Goal: Task Accomplishment & Management: Manage account settings

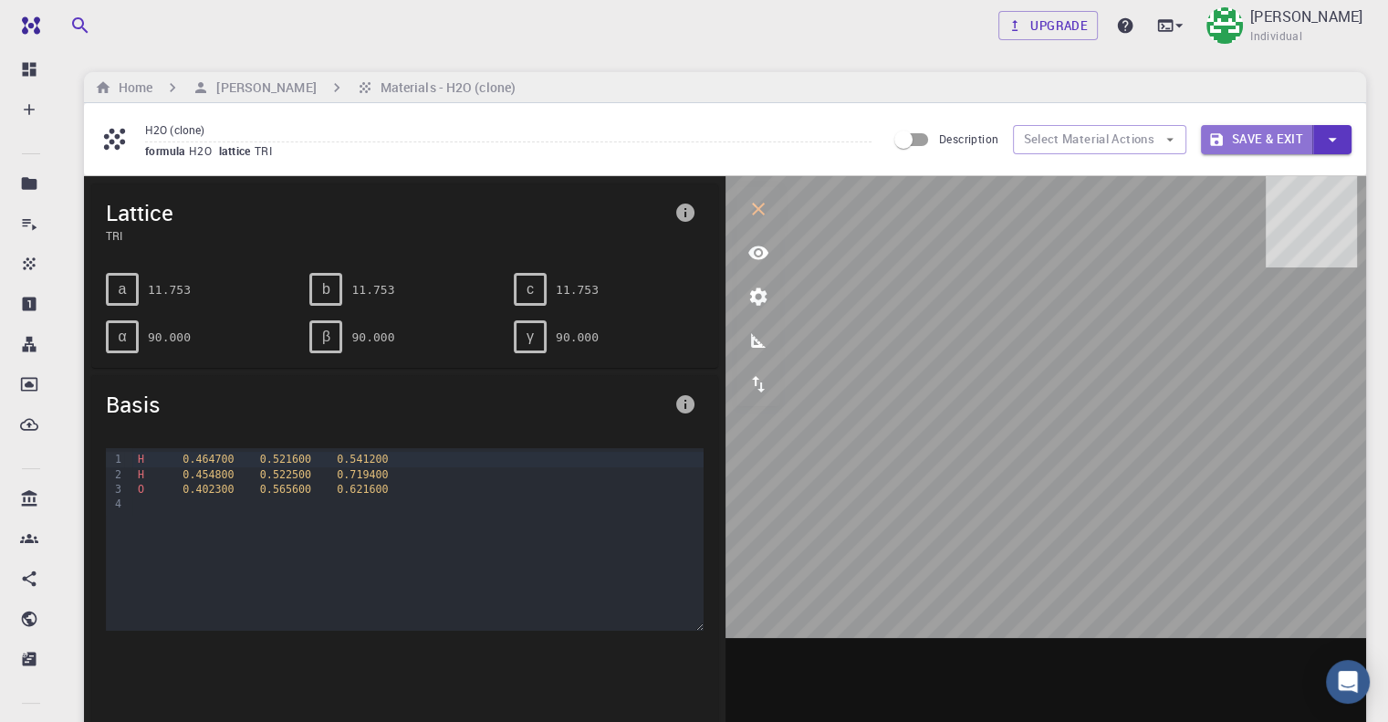
click at [1261, 141] on button "Save & Exit" at bounding box center [1257, 139] width 112 height 29
click at [1271, 140] on button "Save & Exit" at bounding box center [1257, 139] width 112 height 29
click at [1332, 141] on icon "button" at bounding box center [1332, 140] width 20 height 20
click at [1227, 178] on li "Save & Exit" at bounding box center [1243, 174] width 84 height 27
click at [347, 97] on ol "Home [PERSON_NAME] Materials - H2O (clone)" at bounding box center [305, 88] width 428 height 20
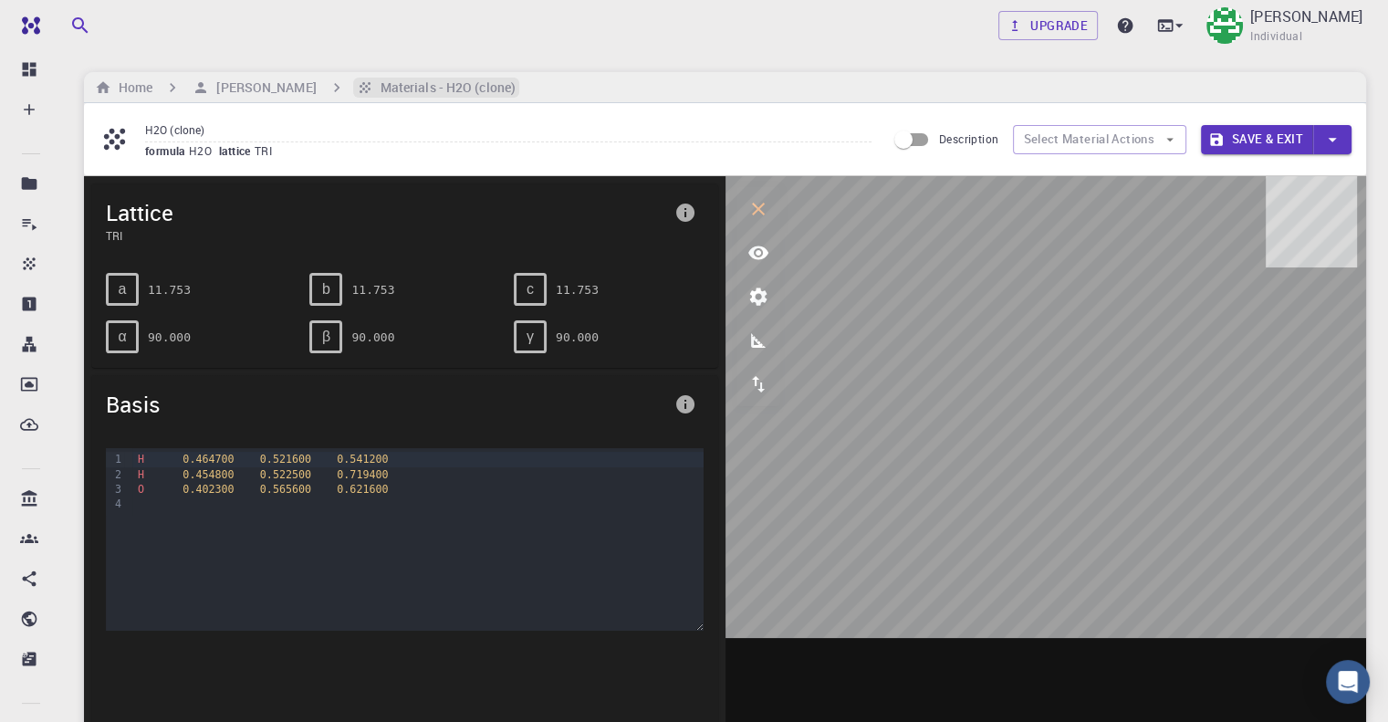
click at [449, 79] on h6 "Materials - H2O (clone)" at bounding box center [444, 88] width 142 height 20
click at [453, 89] on h6 "Materials - H2O (clone)" at bounding box center [444, 88] width 142 height 20
click at [449, 73] on div "Home [PERSON_NAME] Materials - H2O (clone)" at bounding box center [725, 87] width 1282 height 31
click at [426, 92] on h6 "Materials - H2O (clone)" at bounding box center [444, 88] width 142 height 20
click at [427, 92] on h6 "Materials - H2O (clone)" at bounding box center [444, 88] width 142 height 20
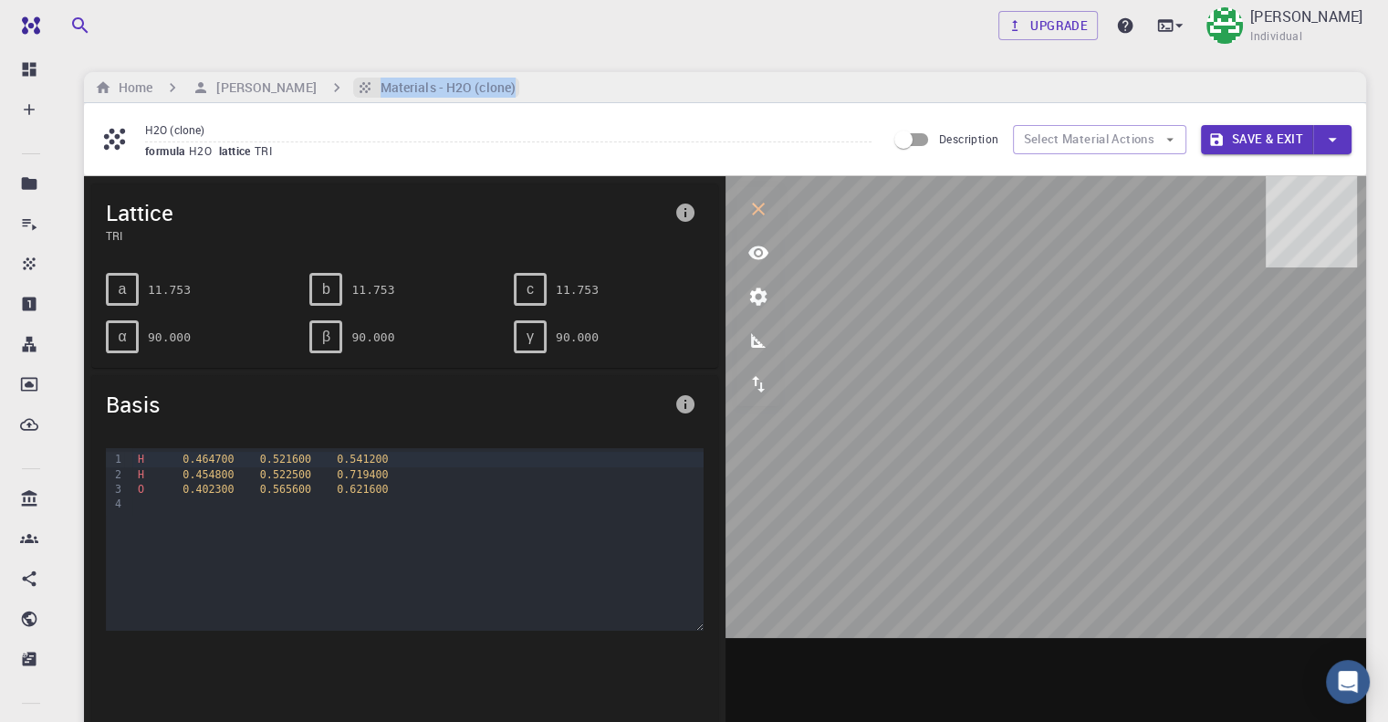
click at [427, 92] on h6 "Materials - H2O (clone)" at bounding box center [444, 88] width 142 height 20
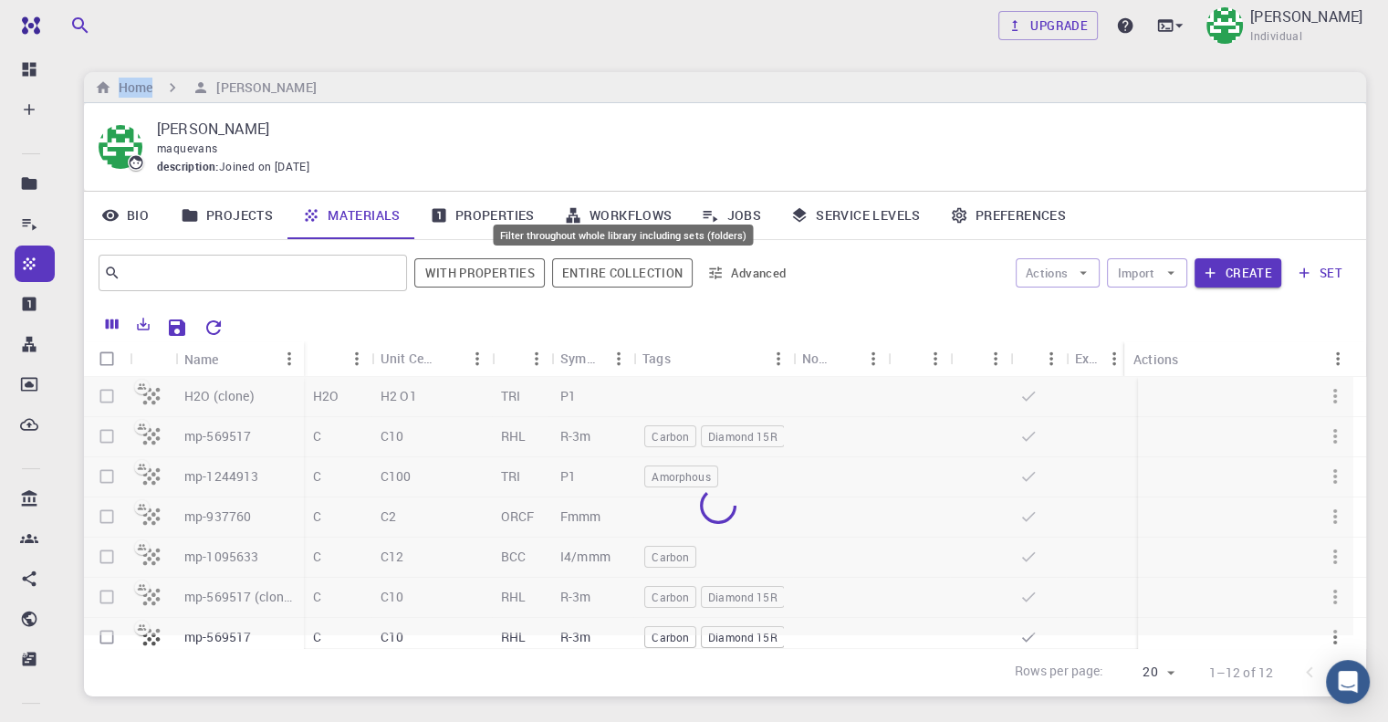
click at [623, 273] on button "Entire collection" at bounding box center [622, 272] width 141 height 29
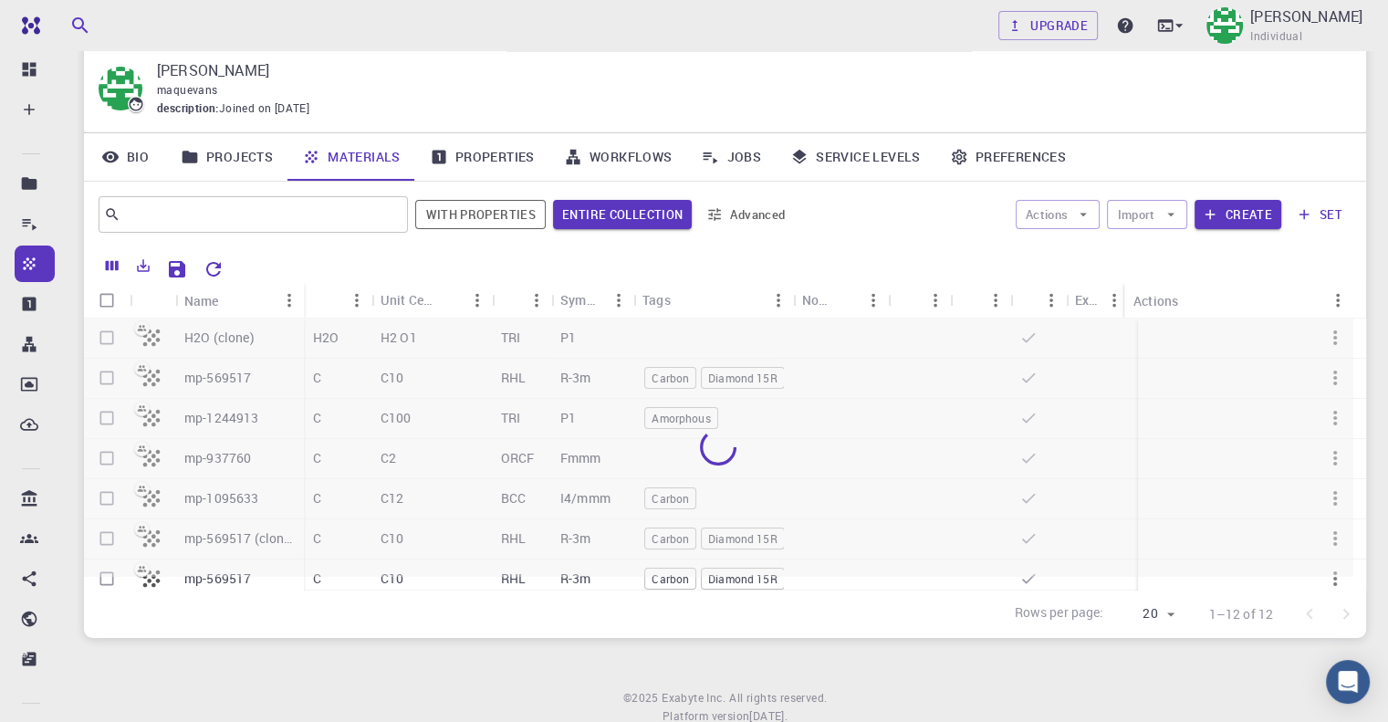
scroll to position [116, 0]
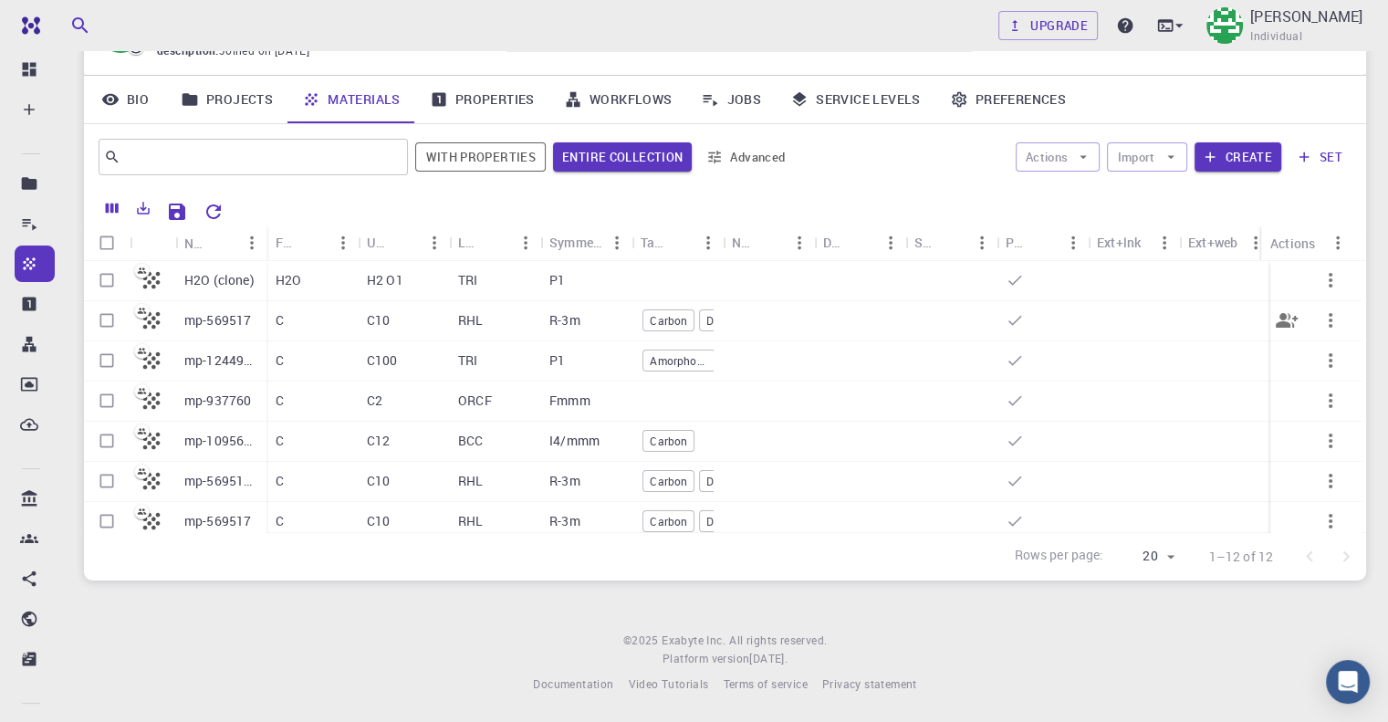
click at [208, 328] on p "mp-569517" at bounding box center [217, 320] width 67 height 18
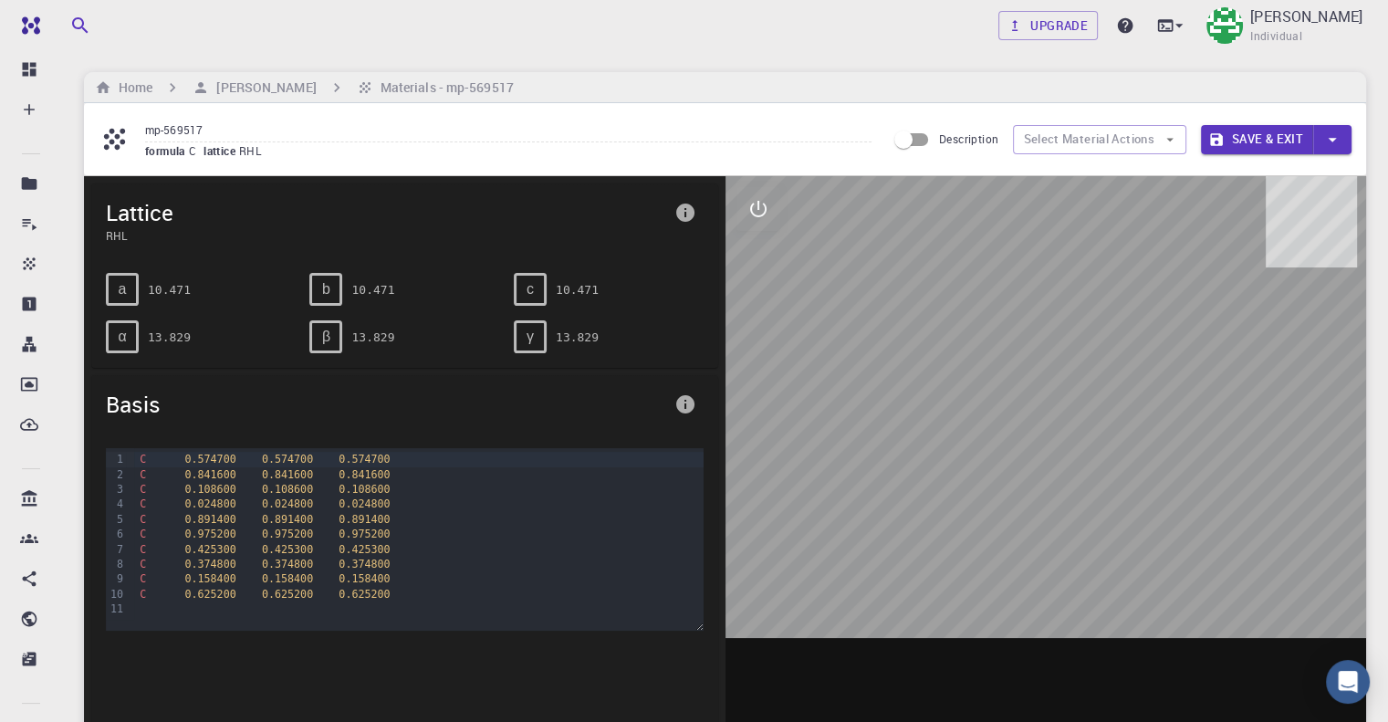
click at [1034, 375] on div at bounding box center [1047, 460] width 642 height 568
click at [750, 207] on icon "interactive" at bounding box center [758, 209] width 16 height 16
click at [759, 266] on button "view" at bounding box center [758, 253] width 44 height 44
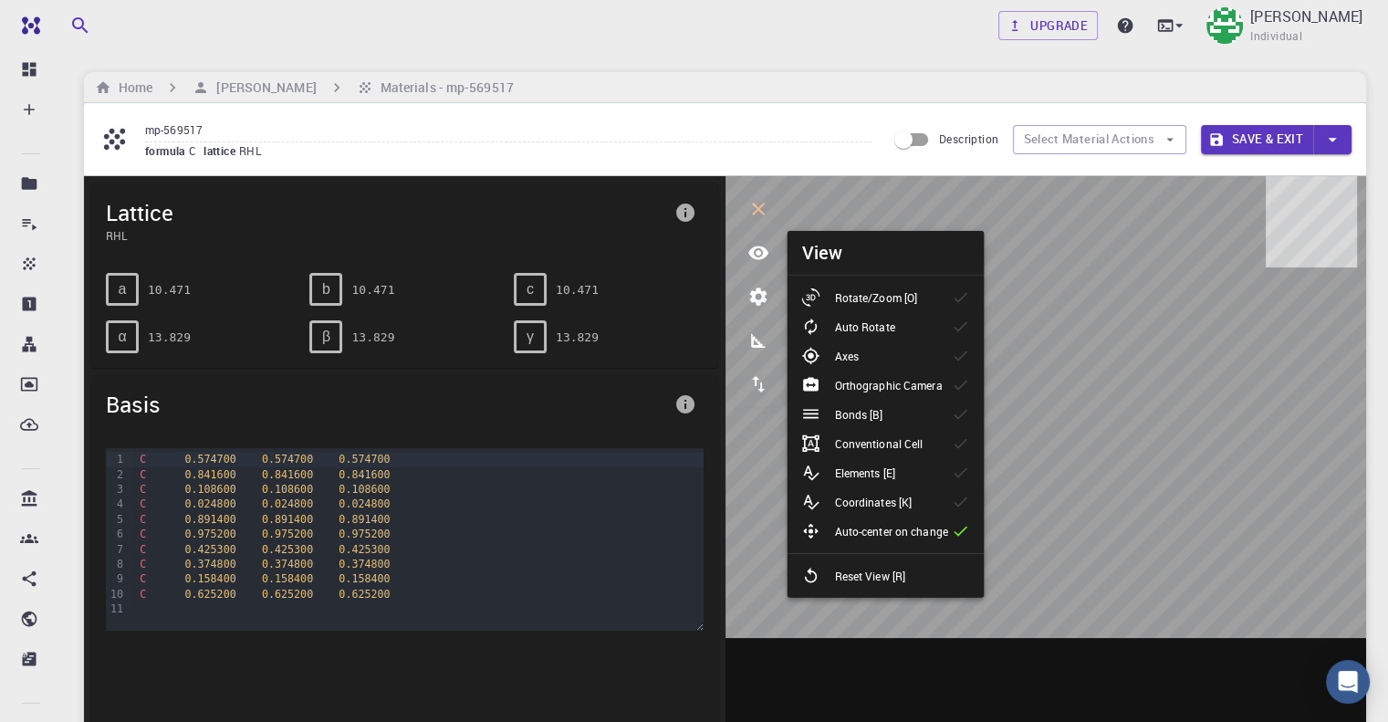
click at [859, 288] on div "Rotate/Zoom [O]" at bounding box center [866, 297] width 131 height 18
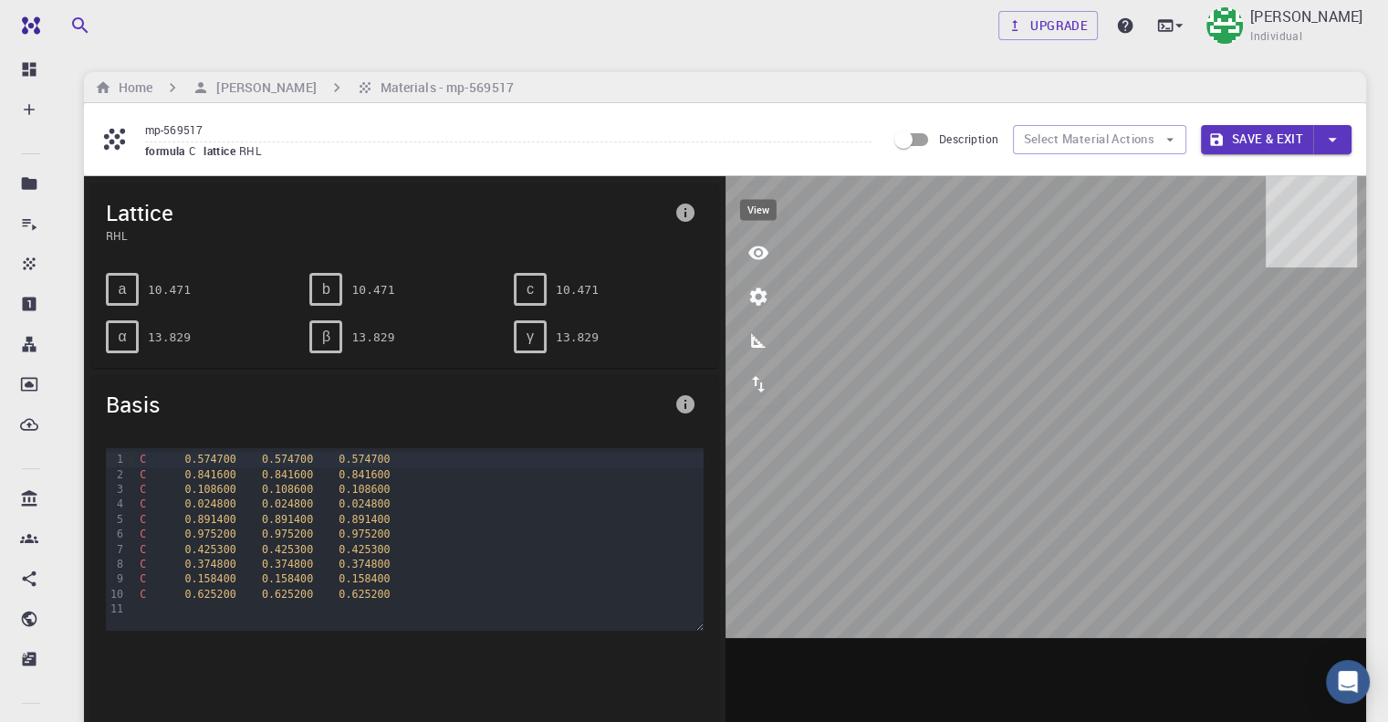
click at [752, 248] on icon "view" at bounding box center [758, 253] width 20 height 14
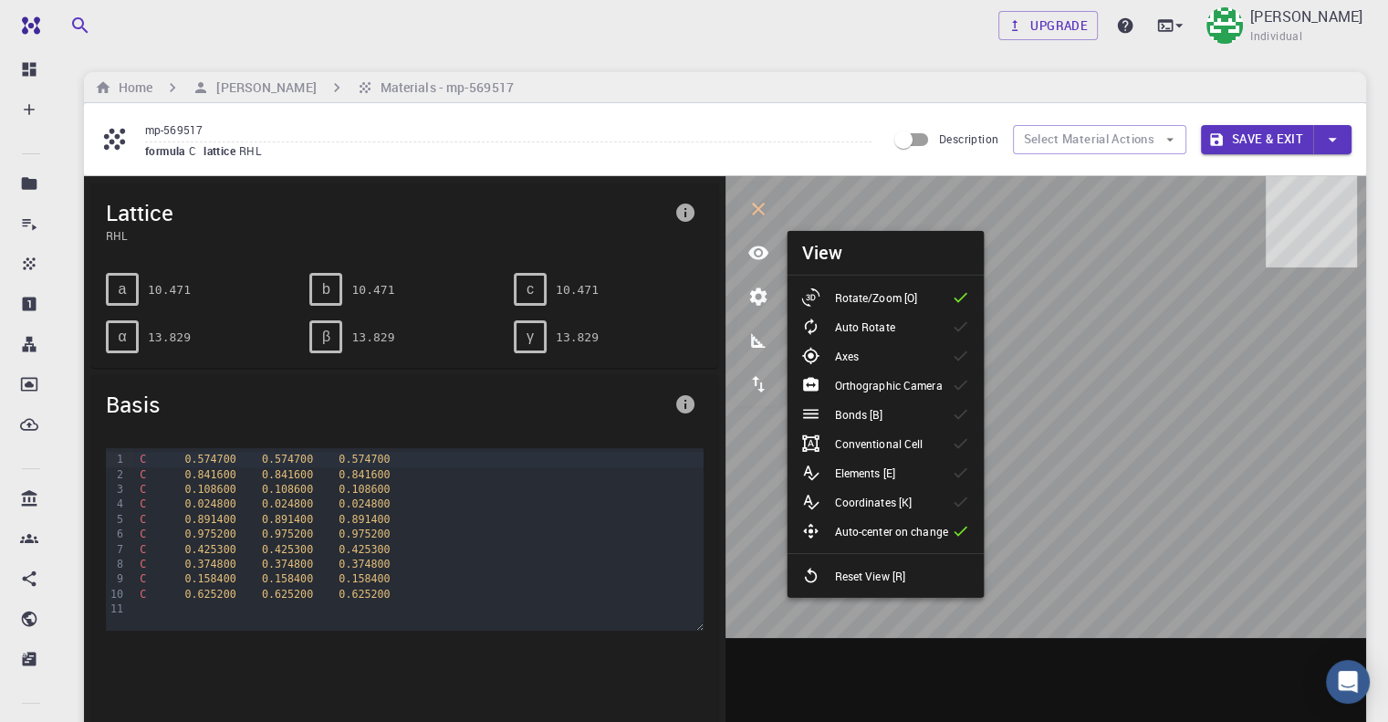
click at [851, 353] on p "Axes" at bounding box center [846, 356] width 24 height 16
click at [910, 391] on p "Orthographic Camera" at bounding box center [888, 385] width 108 height 16
click at [910, 389] on p "Orthographic Camera" at bounding box center [888, 385] width 108 height 16
click at [876, 416] on p "Bonds [B]" at bounding box center [858, 414] width 48 height 16
click at [857, 452] on div "Conventional Cell" at bounding box center [869, 443] width 136 height 18
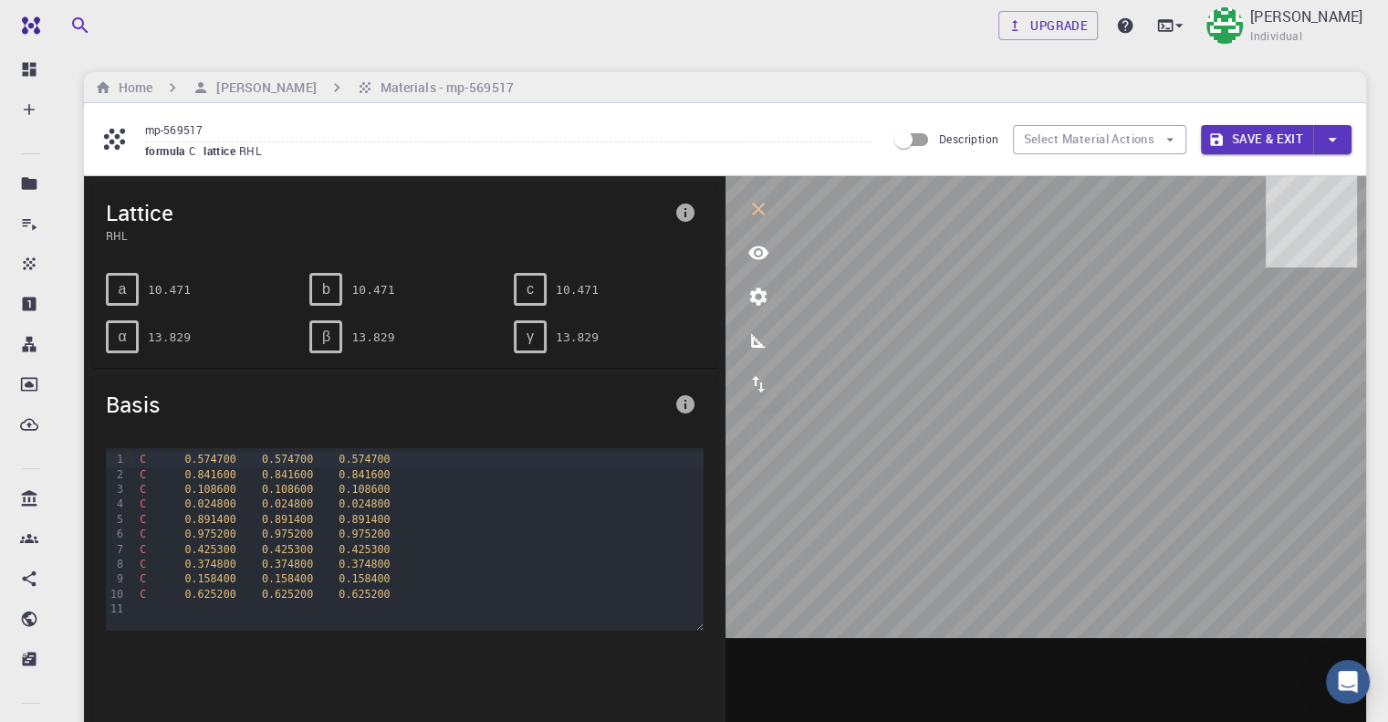
click at [1267, 130] on button "Save & Exit" at bounding box center [1257, 139] width 112 height 29
click at [1264, 138] on button "Save & Exit" at bounding box center [1257, 139] width 112 height 29
click at [239, 83] on h6 "[PERSON_NAME]" at bounding box center [262, 88] width 107 height 20
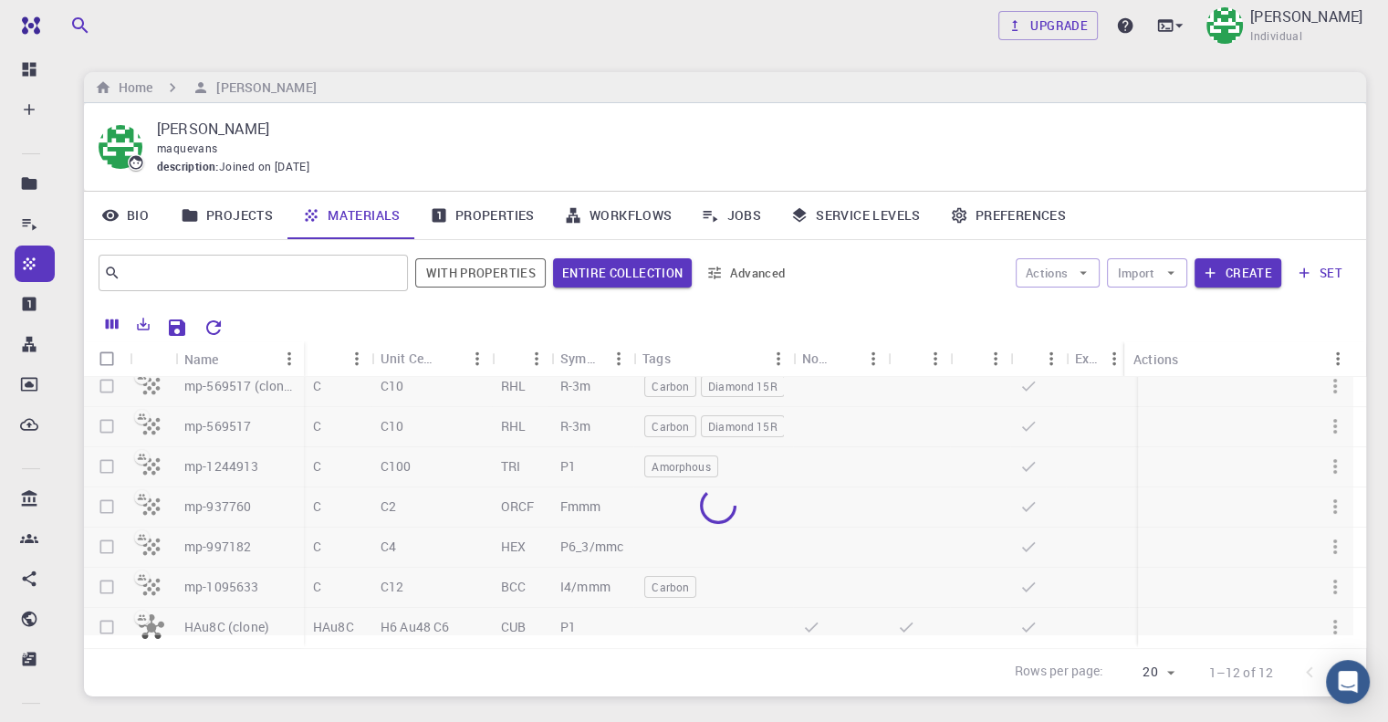
scroll to position [224, 0]
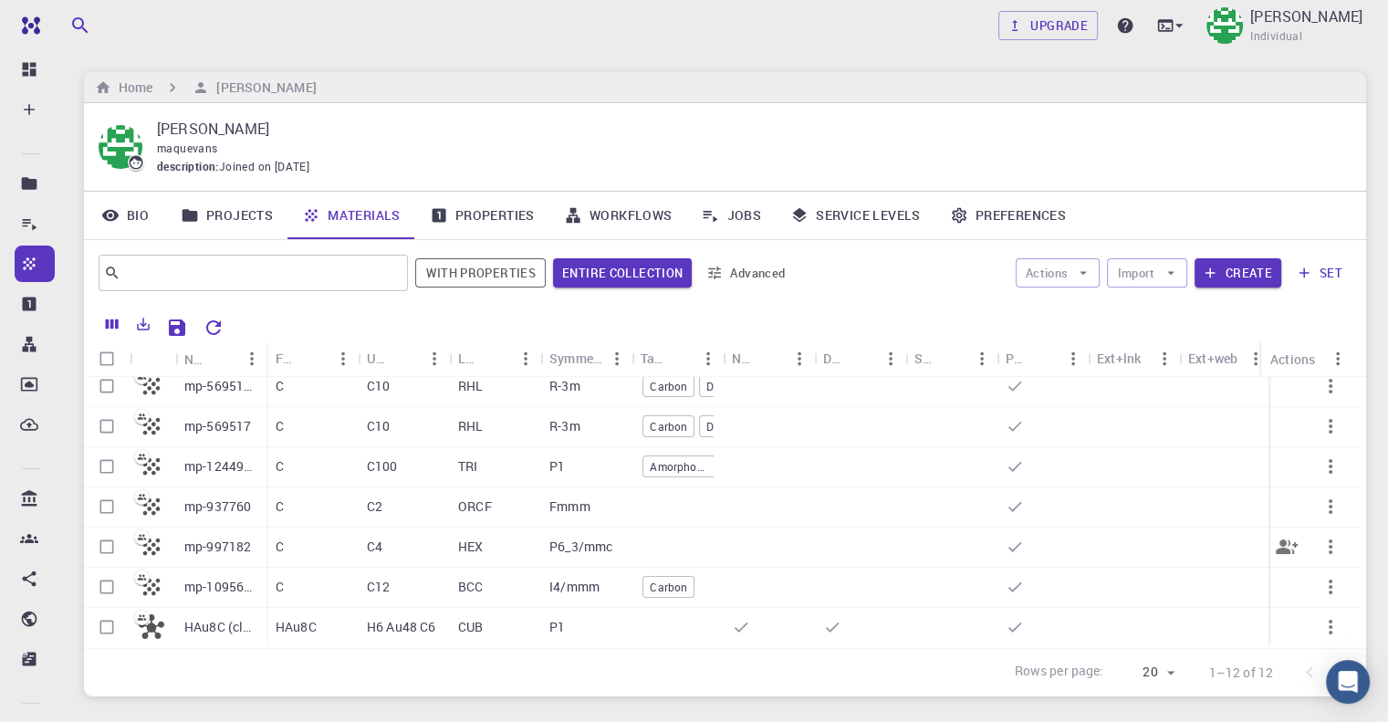
click at [219, 538] on p "mp-997182" at bounding box center [217, 547] width 67 height 18
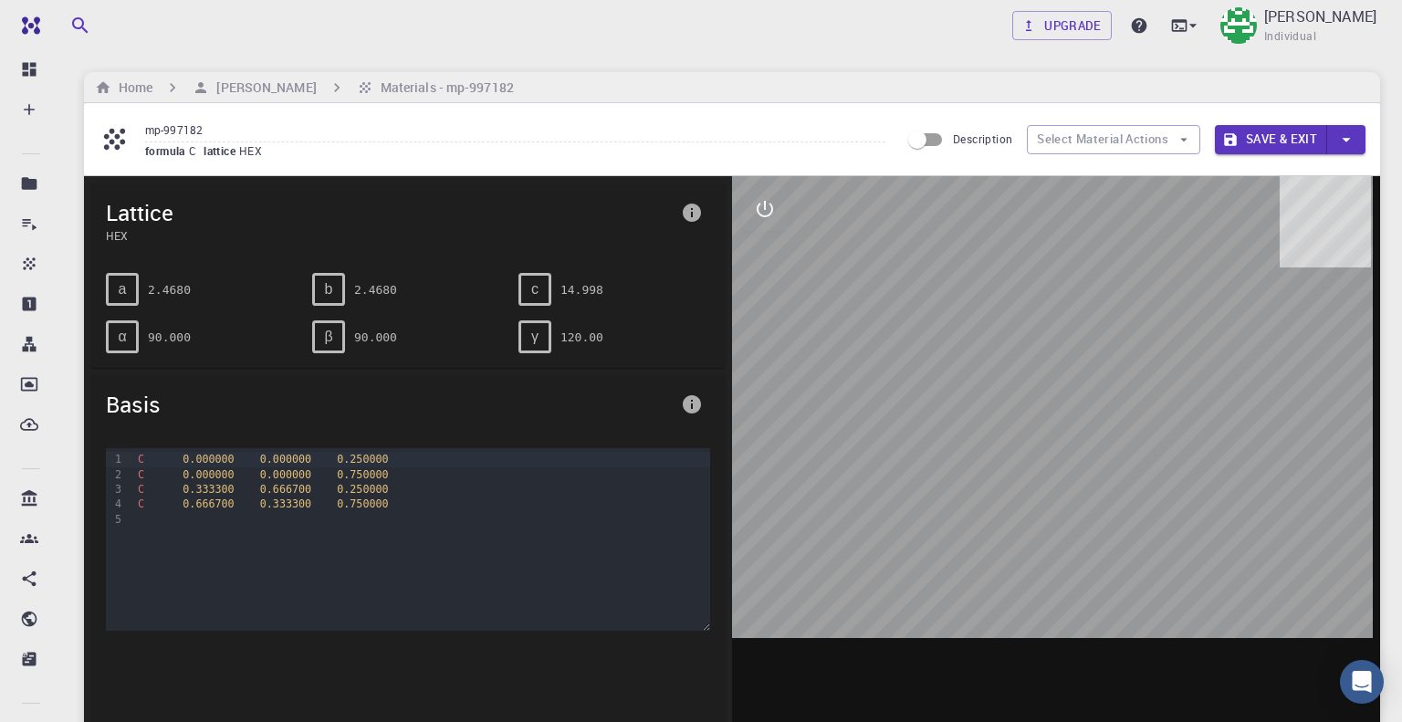
drag, startPoint x: 1084, startPoint y: 499, endPoint x: 1113, endPoint y: 499, distance: 29.2
click at [1113, 499] on div at bounding box center [1056, 460] width 648 height 568
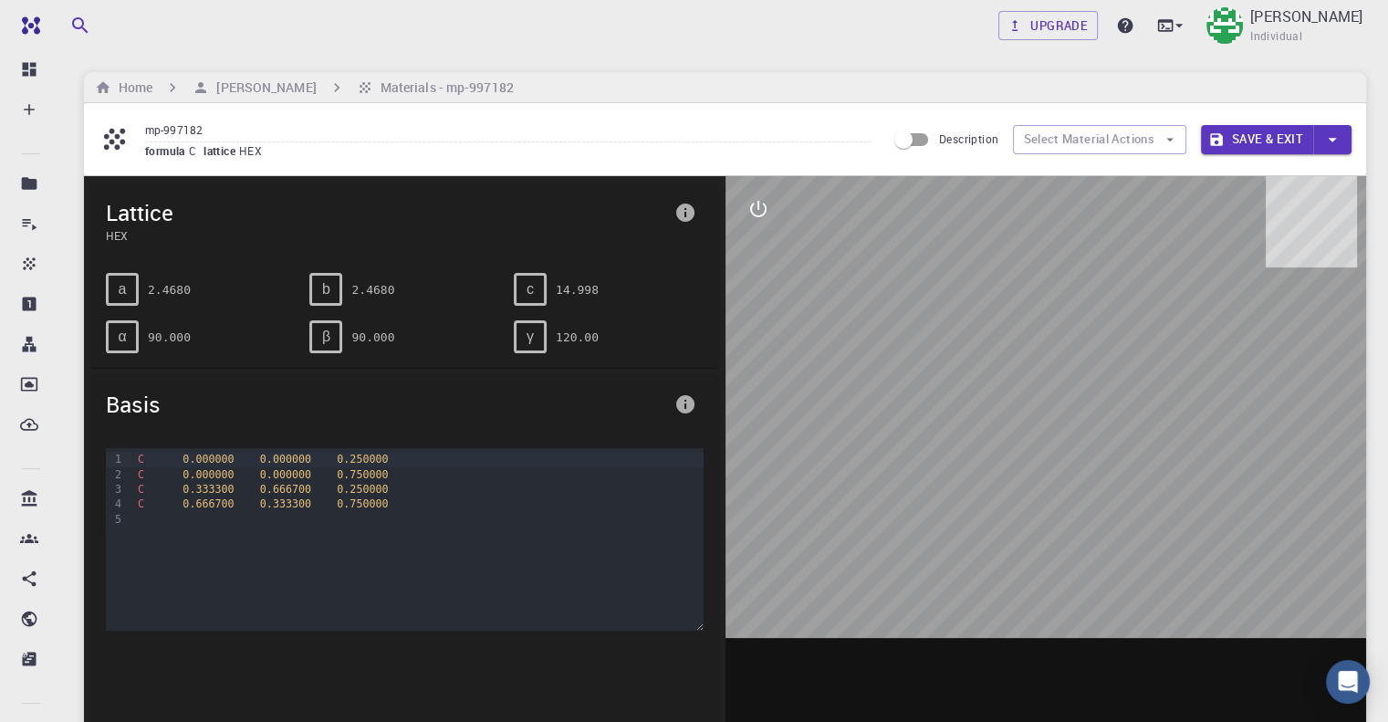
drag, startPoint x: 1062, startPoint y: 317, endPoint x: 1098, endPoint y: 317, distance: 35.6
click at [1098, 317] on div at bounding box center [1047, 460] width 642 height 568
click at [440, 489] on div "C 0.333300 0.666700 0.250000" at bounding box center [417, 489] width 570 height 15
click at [527, 467] on div "C 0.000000 0.000000 0.750000" at bounding box center [417, 474] width 570 height 15
click at [766, 204] on icon "interactive" at bounding box center [758, 209] width 22 height 22
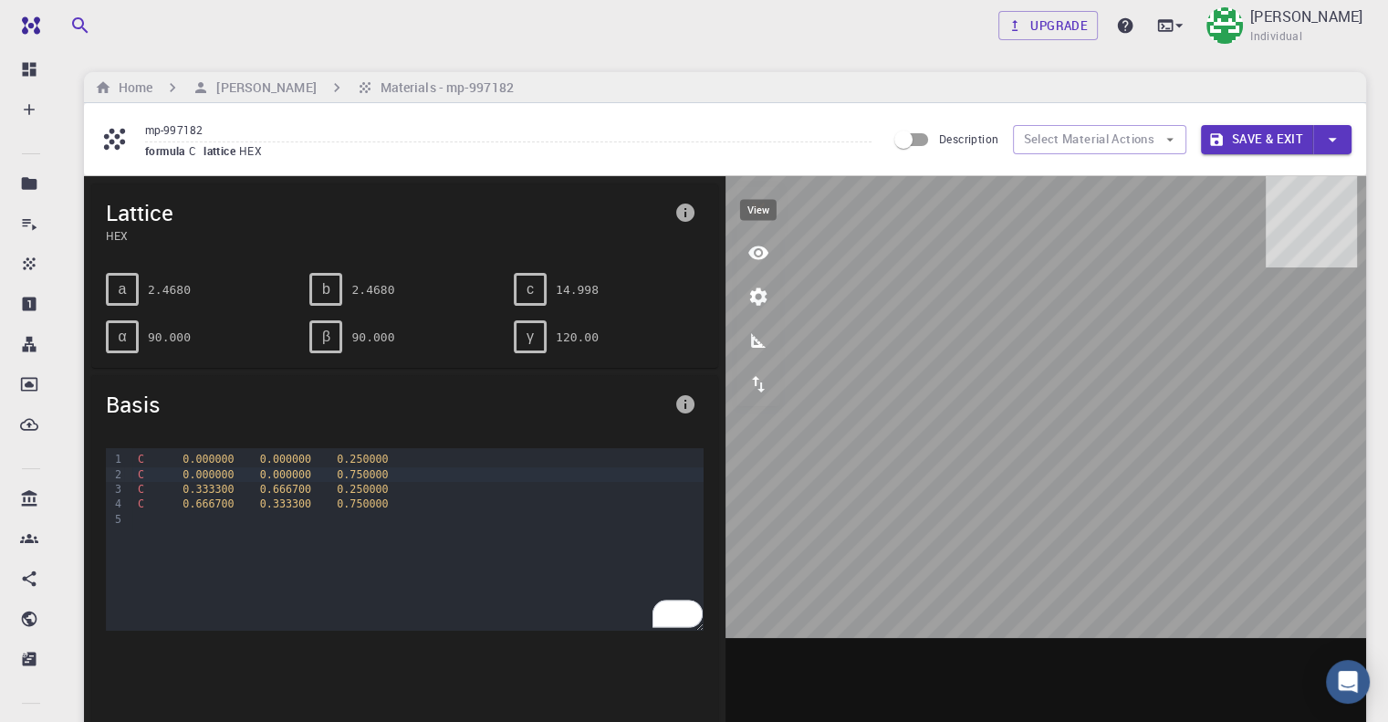
click at [760, 252] on icon "view" at bounding box center [758, 253] width 22 height 22
click at [757, 251] on icon "view" at bounding box center [758, 253] width 20 height 14
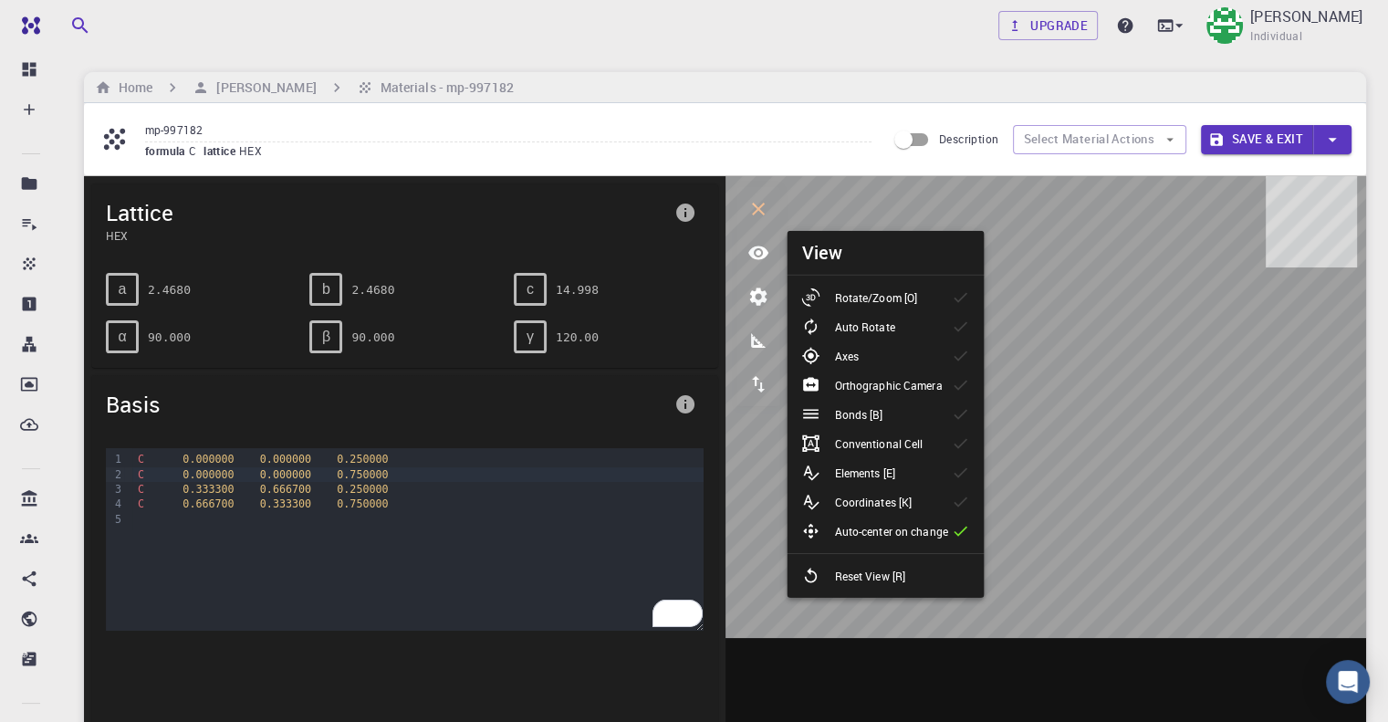
click at [835, 295] on p "Rotate/Zoom [O]" at bounding box center [875, 297] width 83 height 16
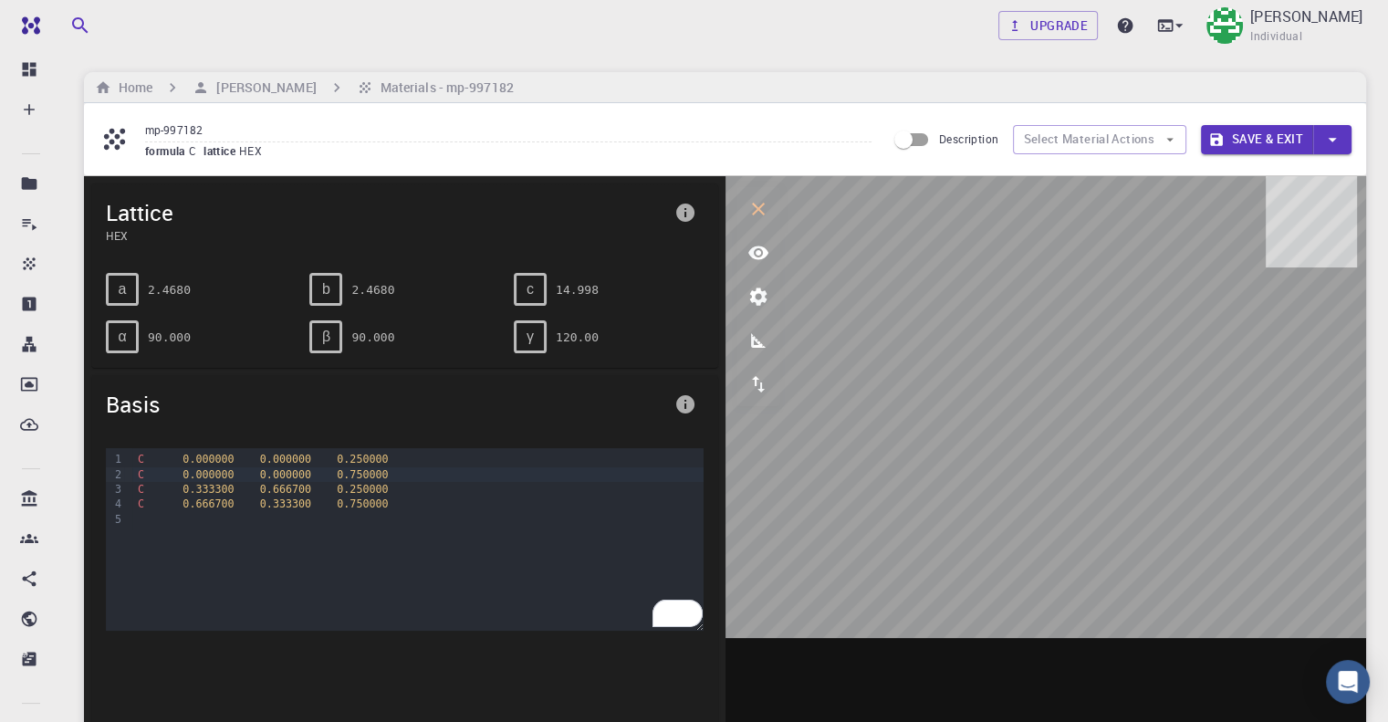
click at [757, 248] on icon "view" at bounding box center [758, 253] width 22 height 22
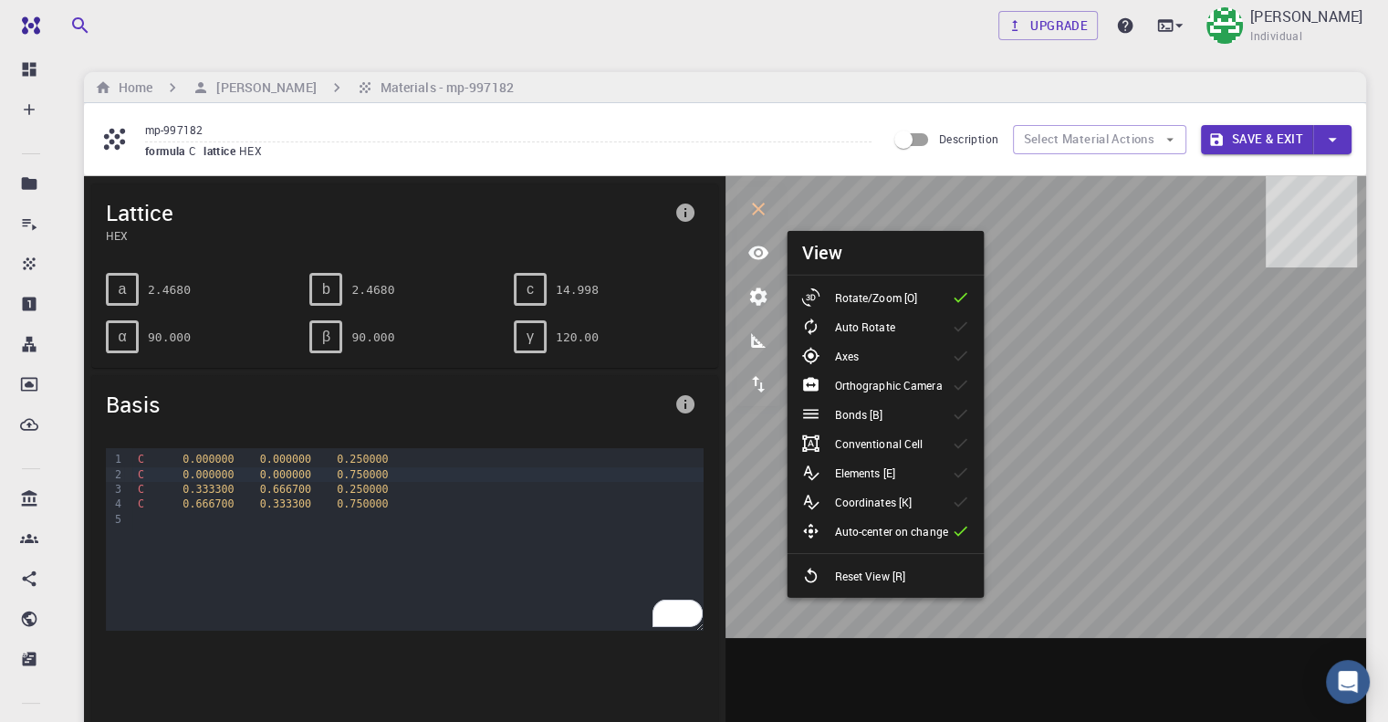
click at [893, 418] on div "Bonds [B]" at bounding box center [849, 414] width 96 height 18
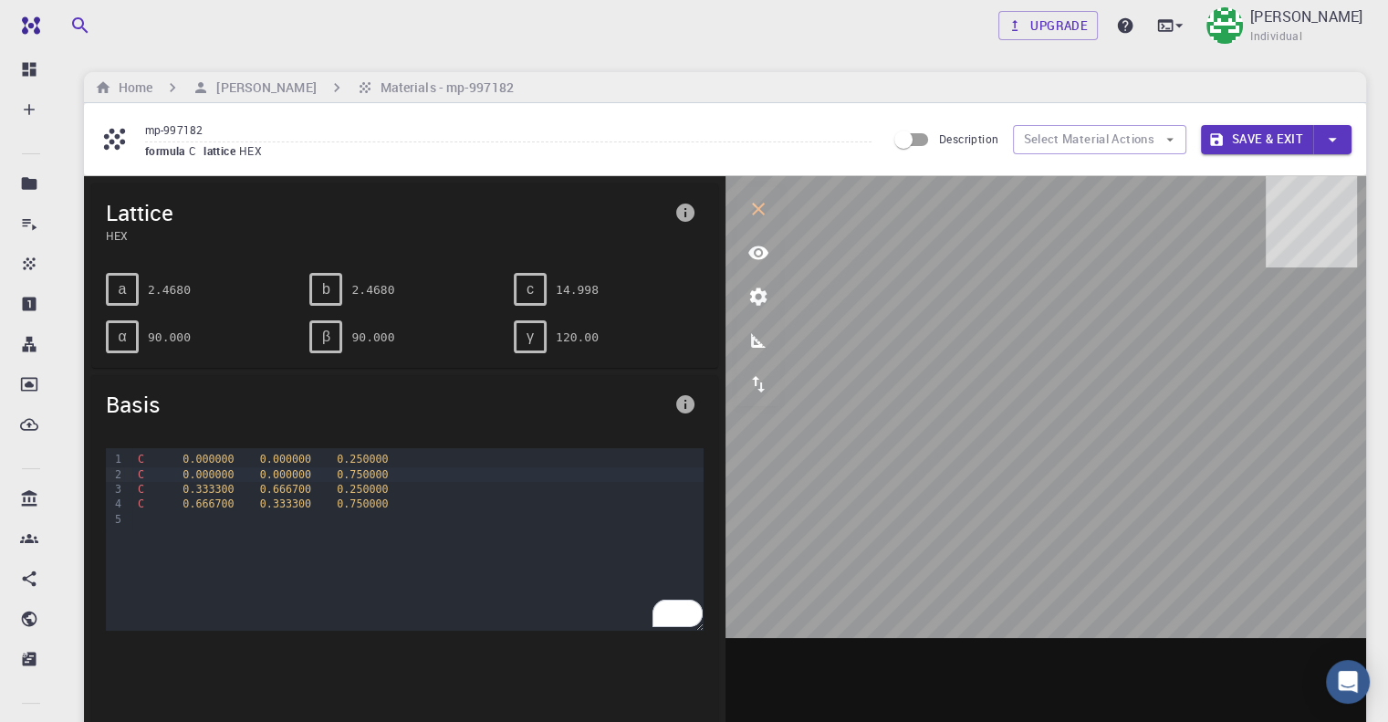
click at [1276, 139] on button "Save & Exit" at bounding box center [1257, 139] width 112 height 29
click at [459, 89] on h6 "Materials - mp-997182" at bounding box center [443, 88] width 141 height 20
click at [296, 90] on h6 "[PERSON_NAME]" at bounding box center [262, 88] width 107 height 20
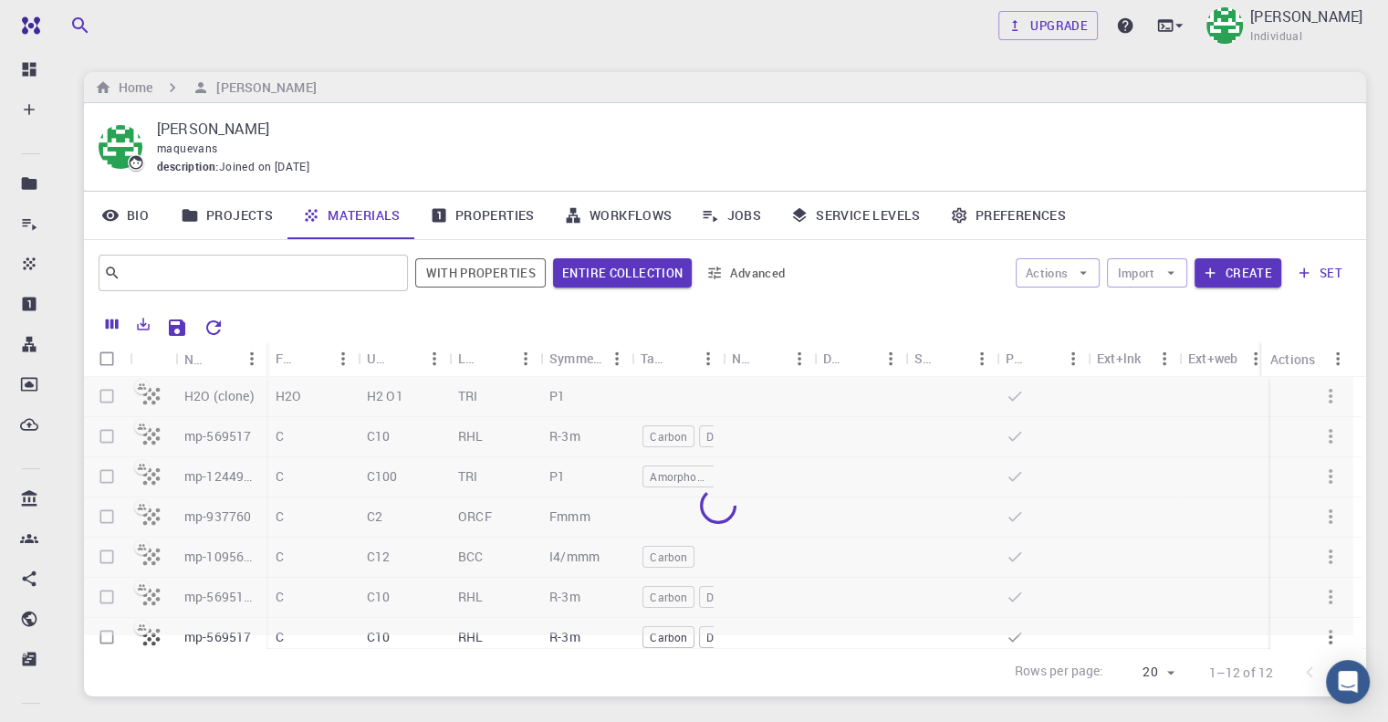
click at [454, 89] on div "Home [PERSON_NAME]" at bounding box center [725, 87] width 1282 height 31
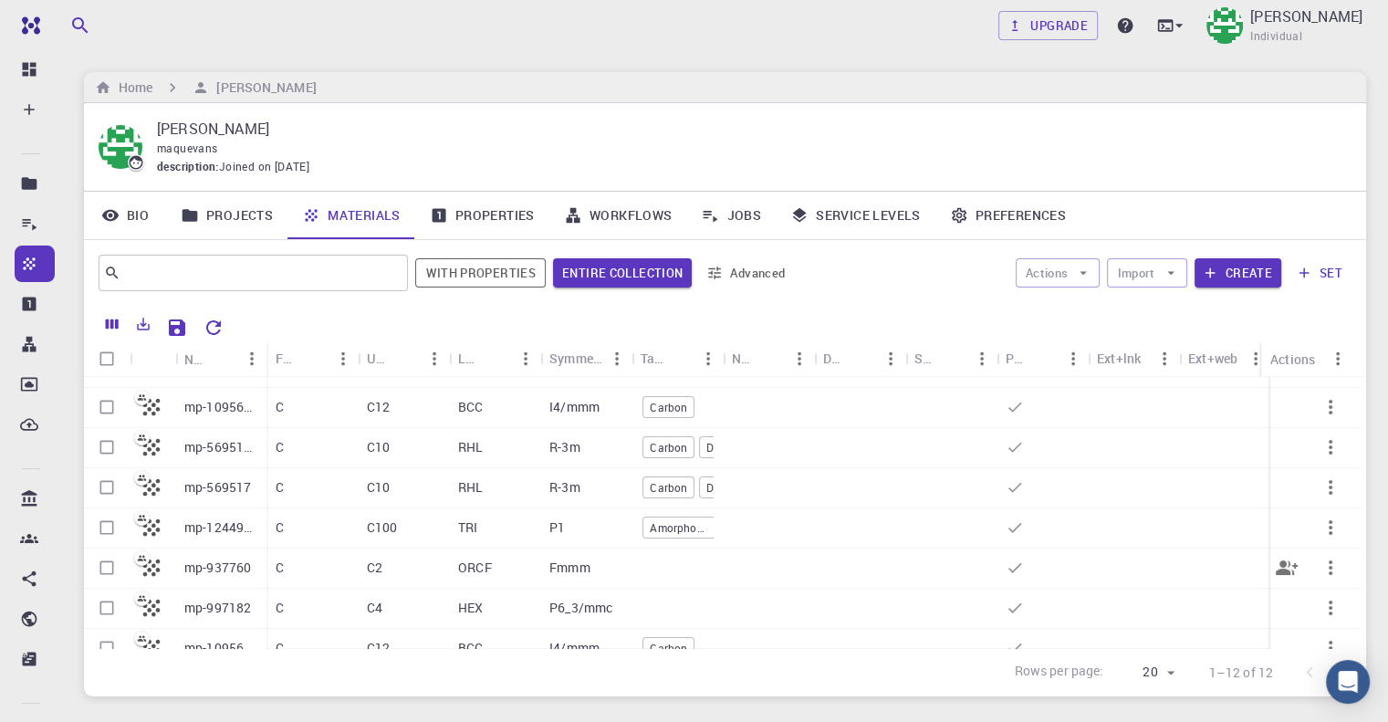
scroll to position [183, 0]
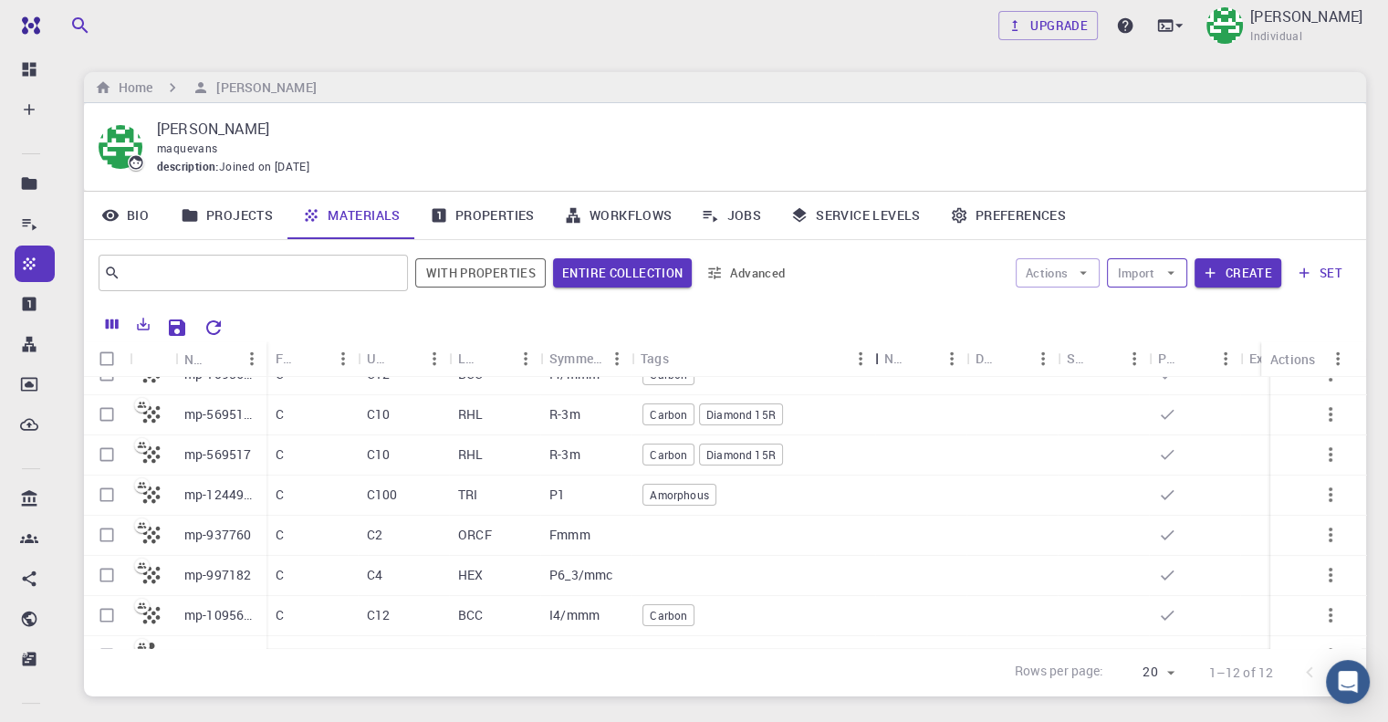
drag, startPoint x: 719, startPoint y: 357, endPoint x: 1127, endPoint y: 259, distance: 419.5
click at [886, 357] on div "Tags" at bounding box center [877, 358] width 18 height 36
click at [1139, 270] on button "Import" at bounding box center [1146, 272] width 79 height 29
click at [1175, 312] on span "Upload File" at bounding box center [1214, 308] width 116 height 18
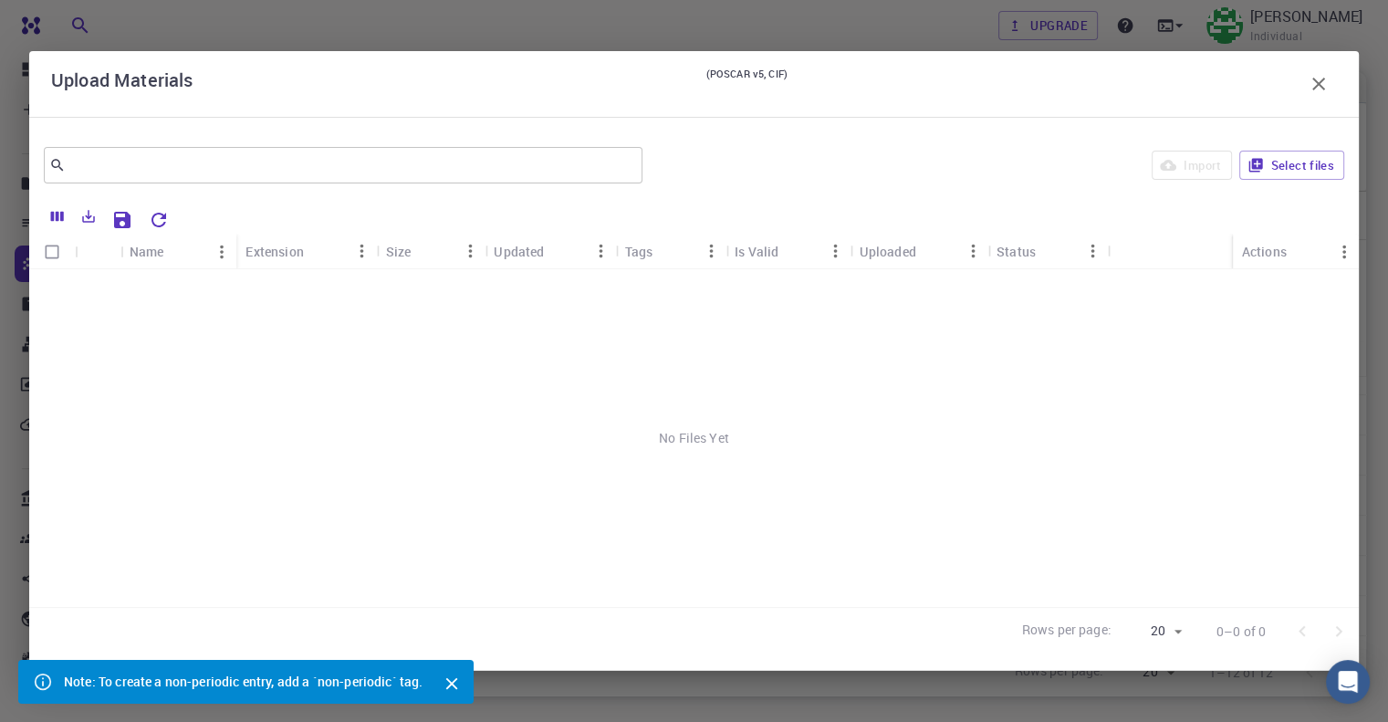
click at [580, 402] on div "No Files Yet" at bounding box center [694, 438] width 1330 height 338
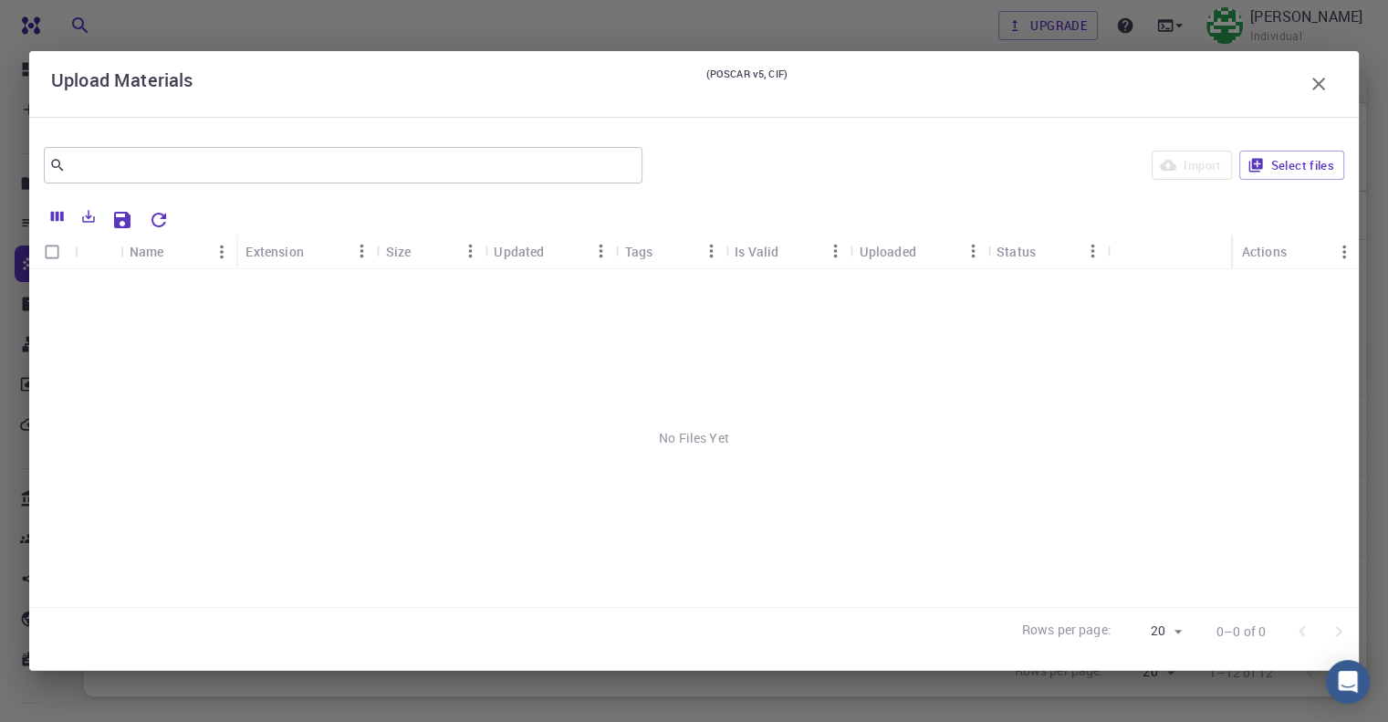
click at [737, 437] on div "No Files Yet" at bounding box center [694, 438] width 1330 height 338
click at [1322, 167] on button "Select files" at bounding box center [1291, 165] width 105 height 29
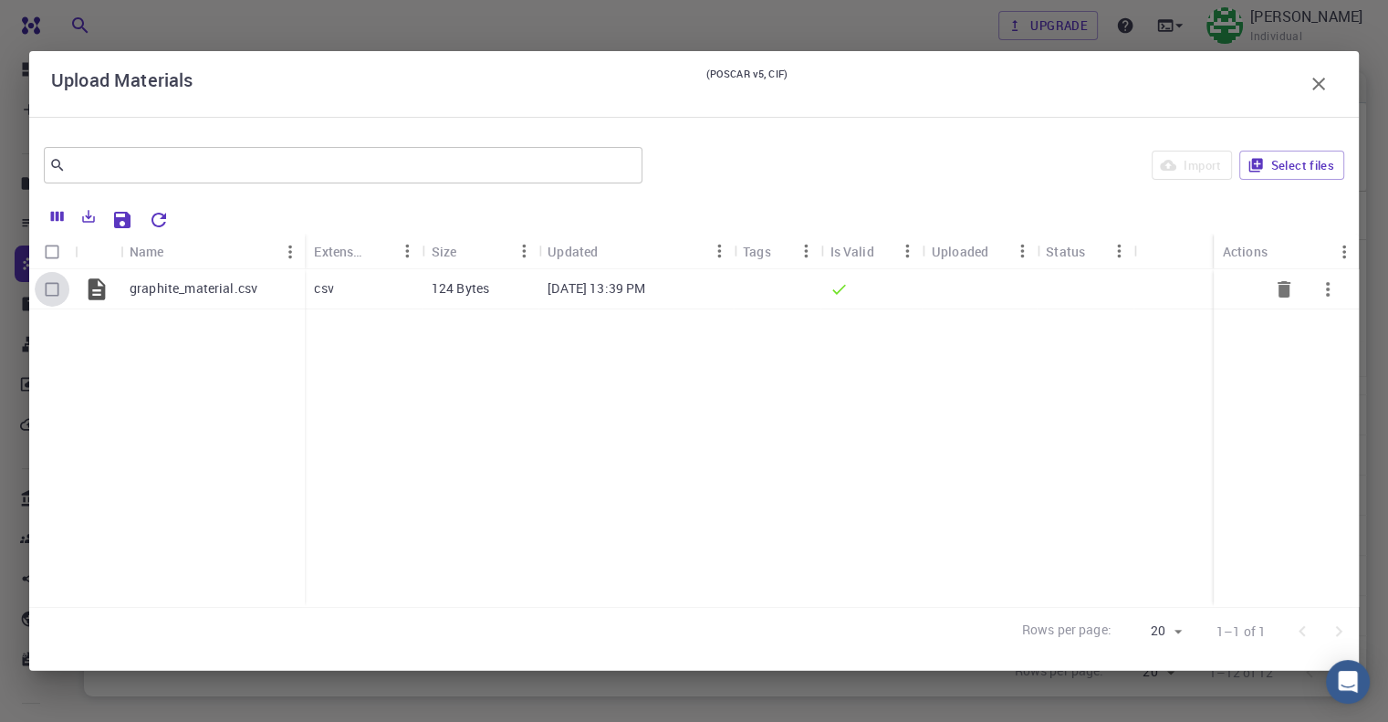
click at [64, 291] on input "Select row" at bounding box center [52, 289] width 35 height 35
checkbox input "true"
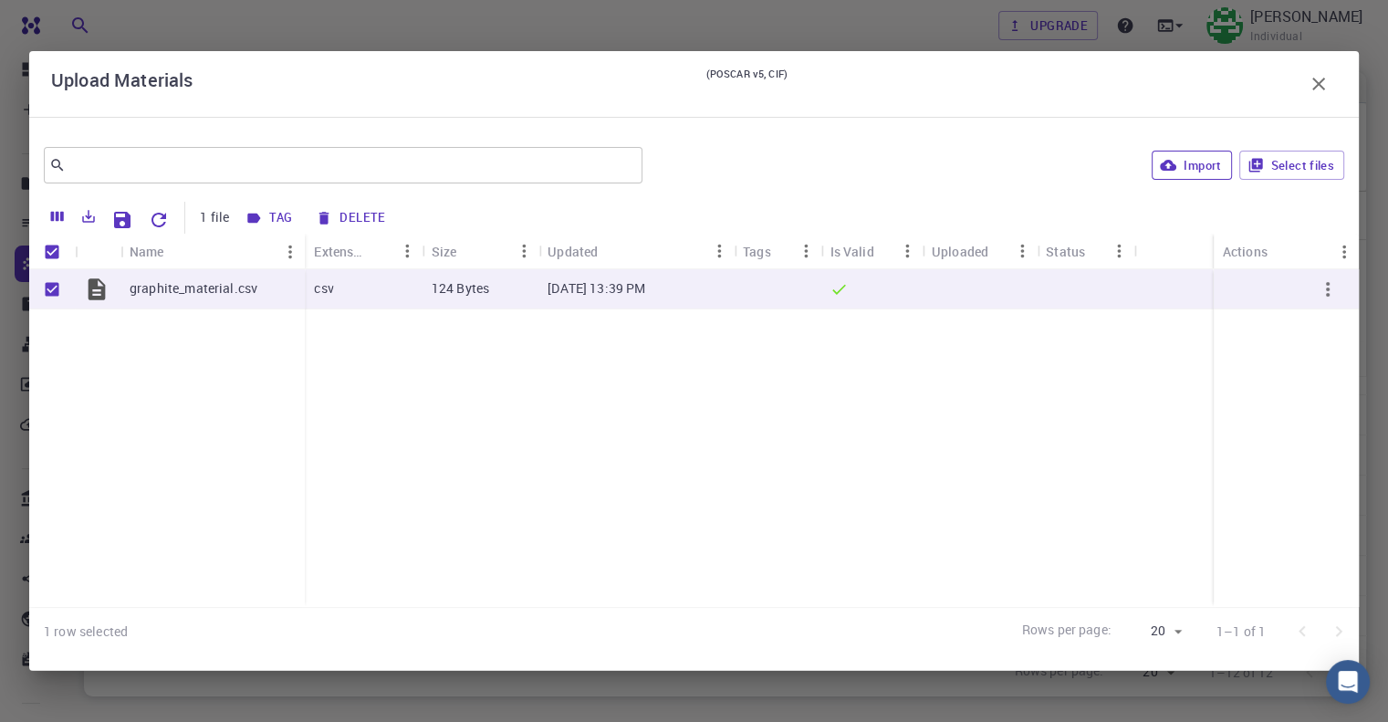
click at [1189, 159] on button "Import" at bounding box center [1191, 165] width 79 height 29
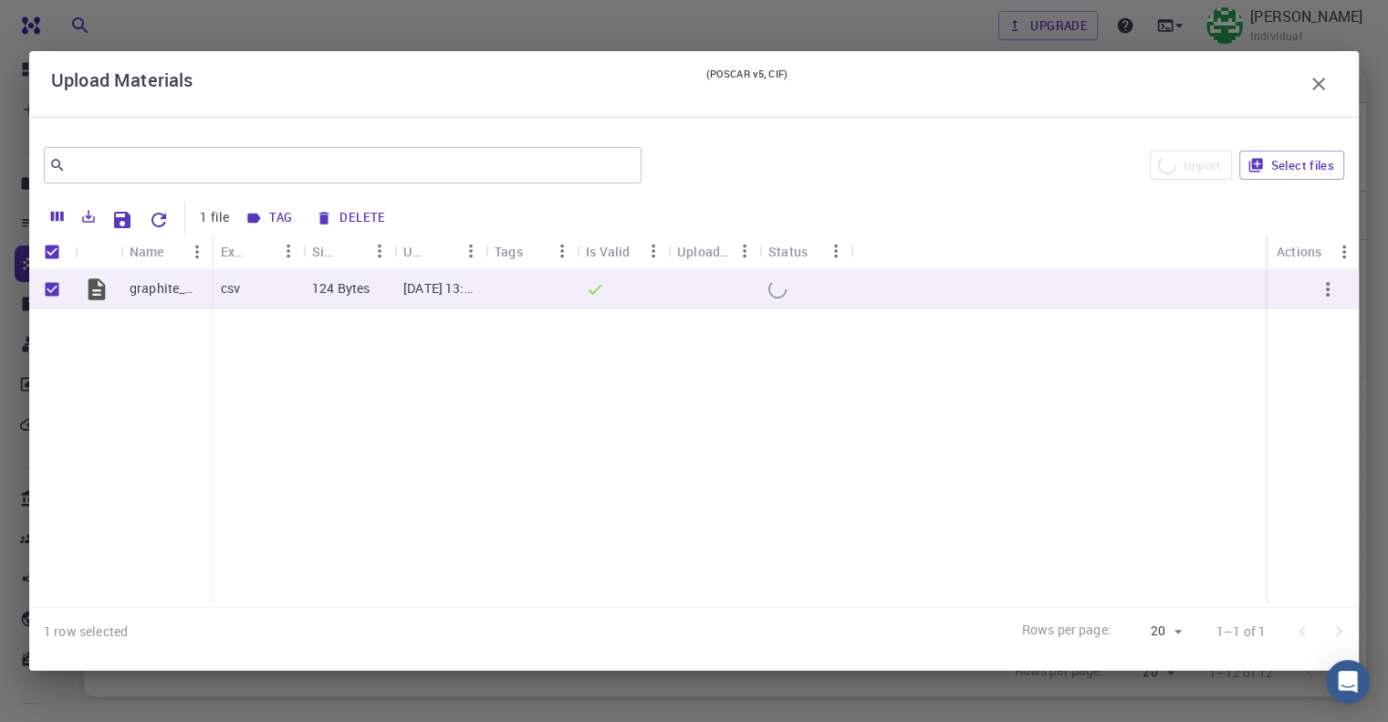
checkbox input "false"
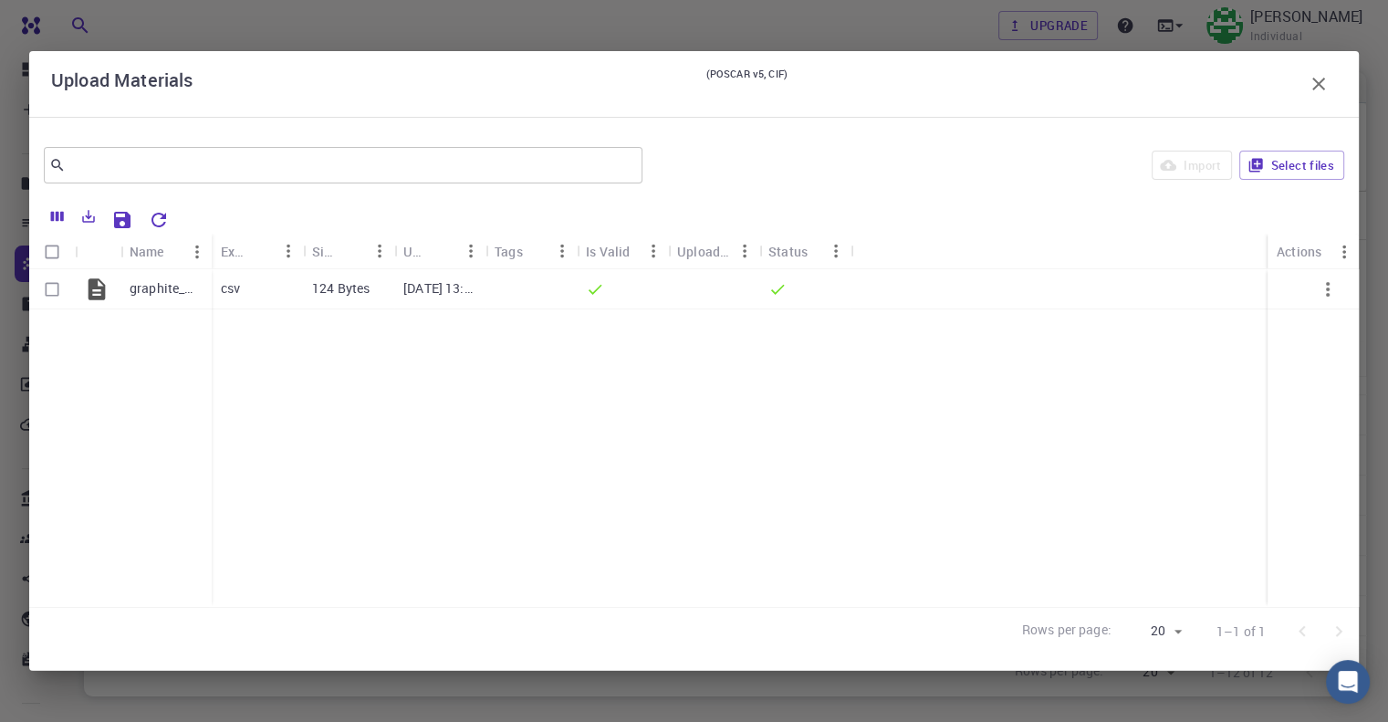
click at [1314, 85] on icon "button" at bounding box center [1319, 84] width 22 height 22
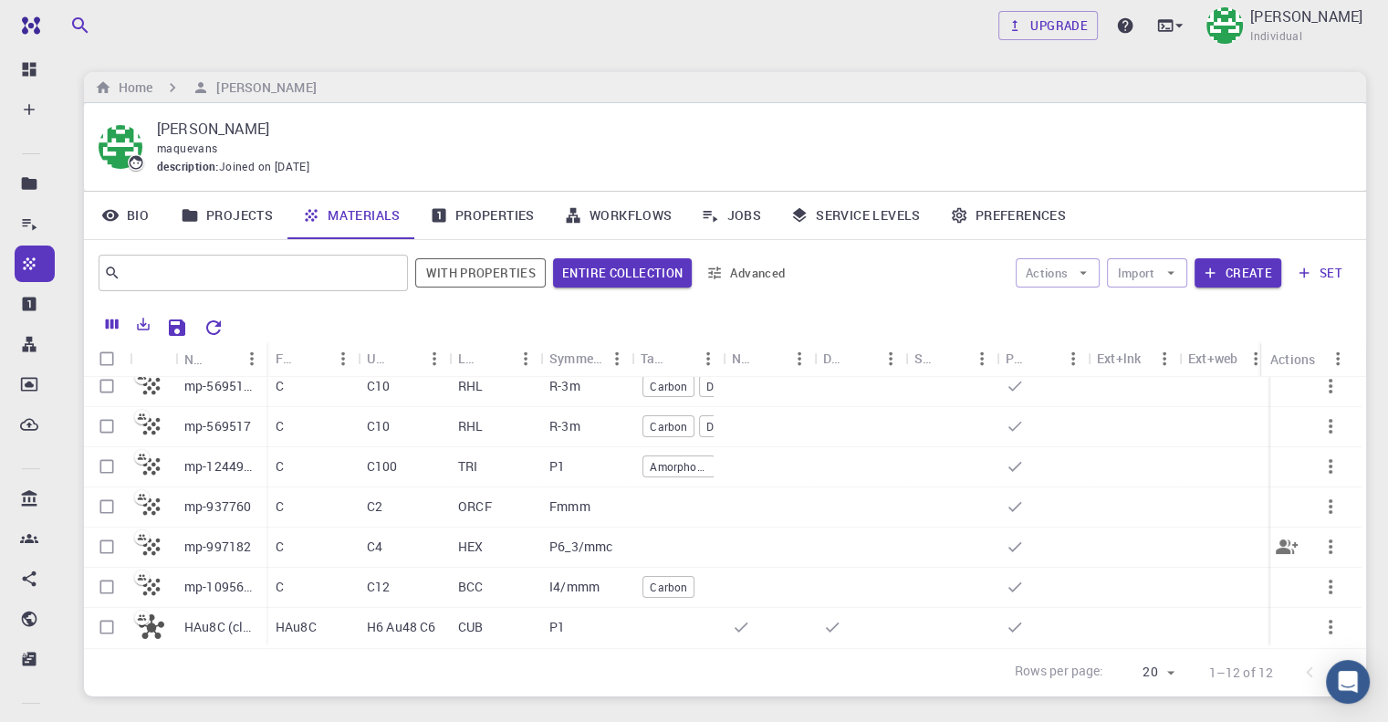
scroll to position [132, 0]
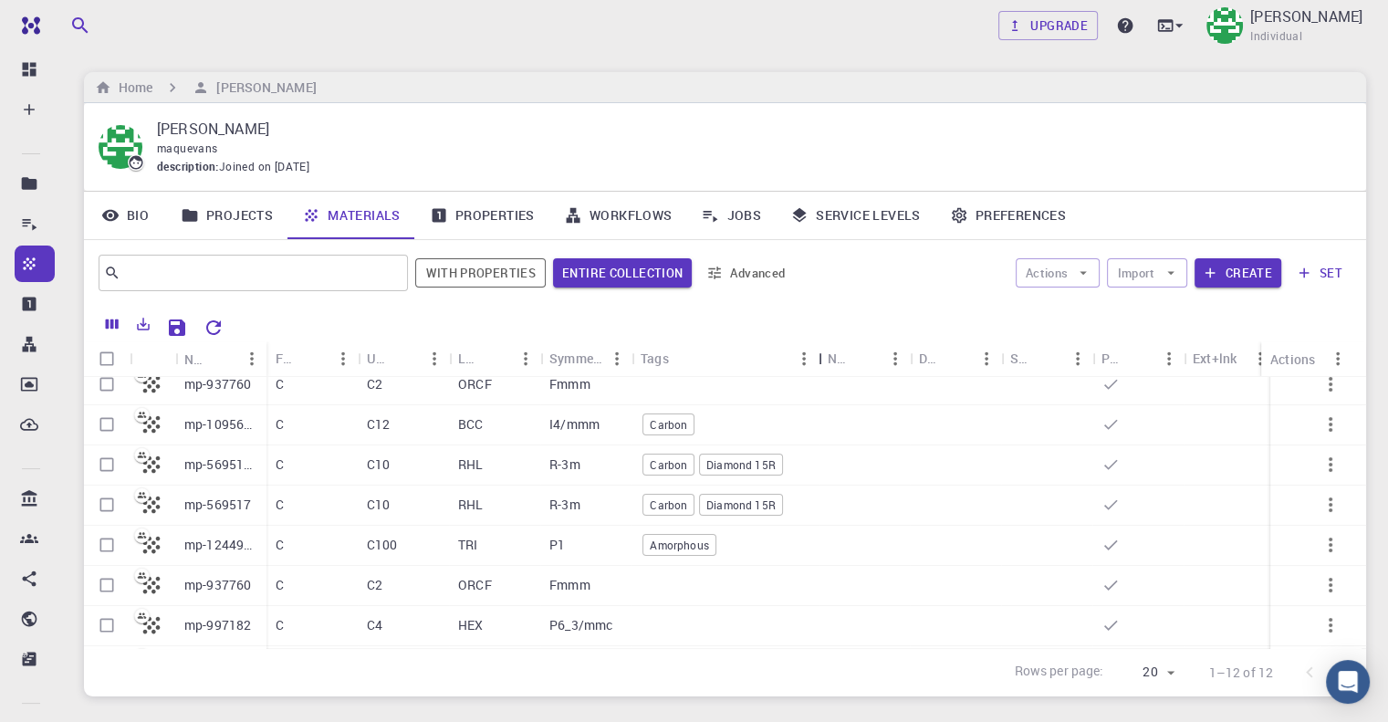
drag, startPoint x: 718, startPoint y: 358, endPoint x: 814, endPoint y: 368, distance: 96.4
click at [814, 368] on div "Tags" at bounding box center [820, 358] width 18 height 36
click at [100, 514] on input "Select row" at bounding box center [106, 504] width 35 height 35
checkbox input "true"
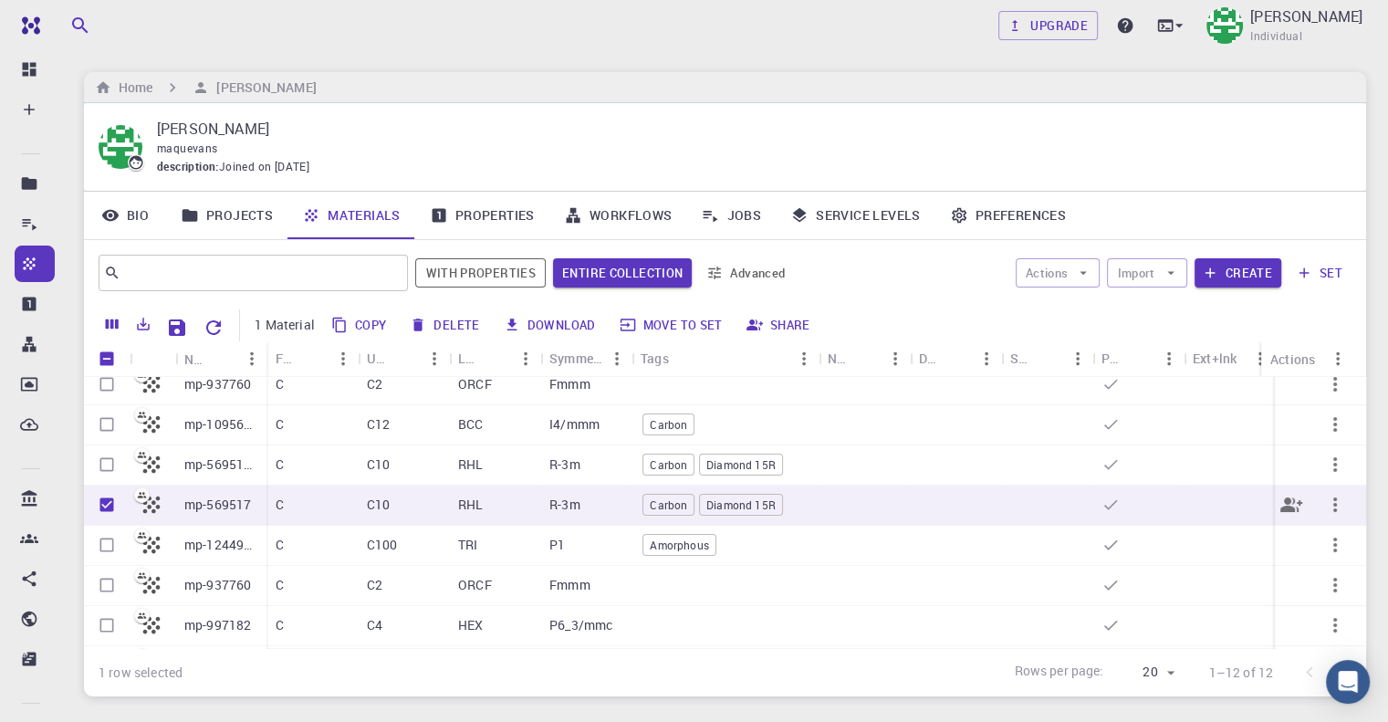
click at [1324, 507] on icon "button" at bounding box center [1335, 505] width 22 height 22
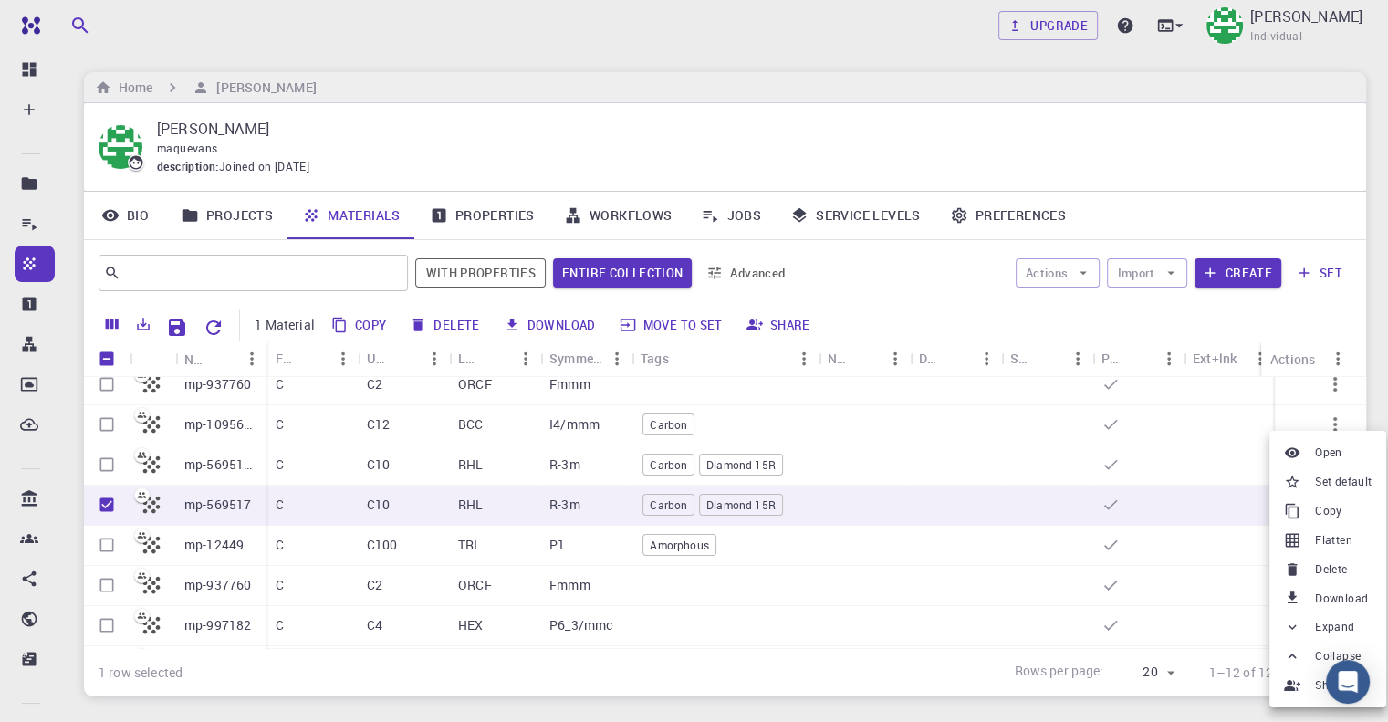
click at [1335, 564] on span "Delete" at bounding box center [1331, 569] width 32 height 18
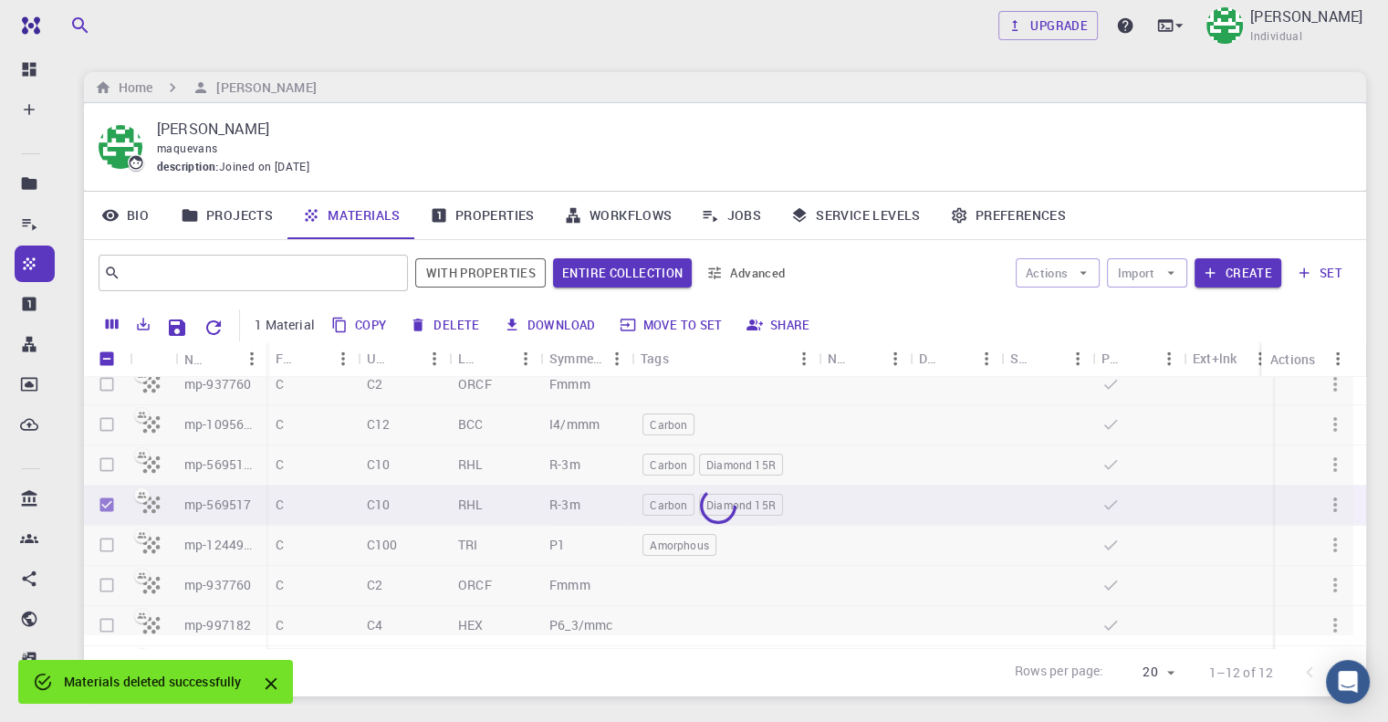
scroll to position [41, 0]
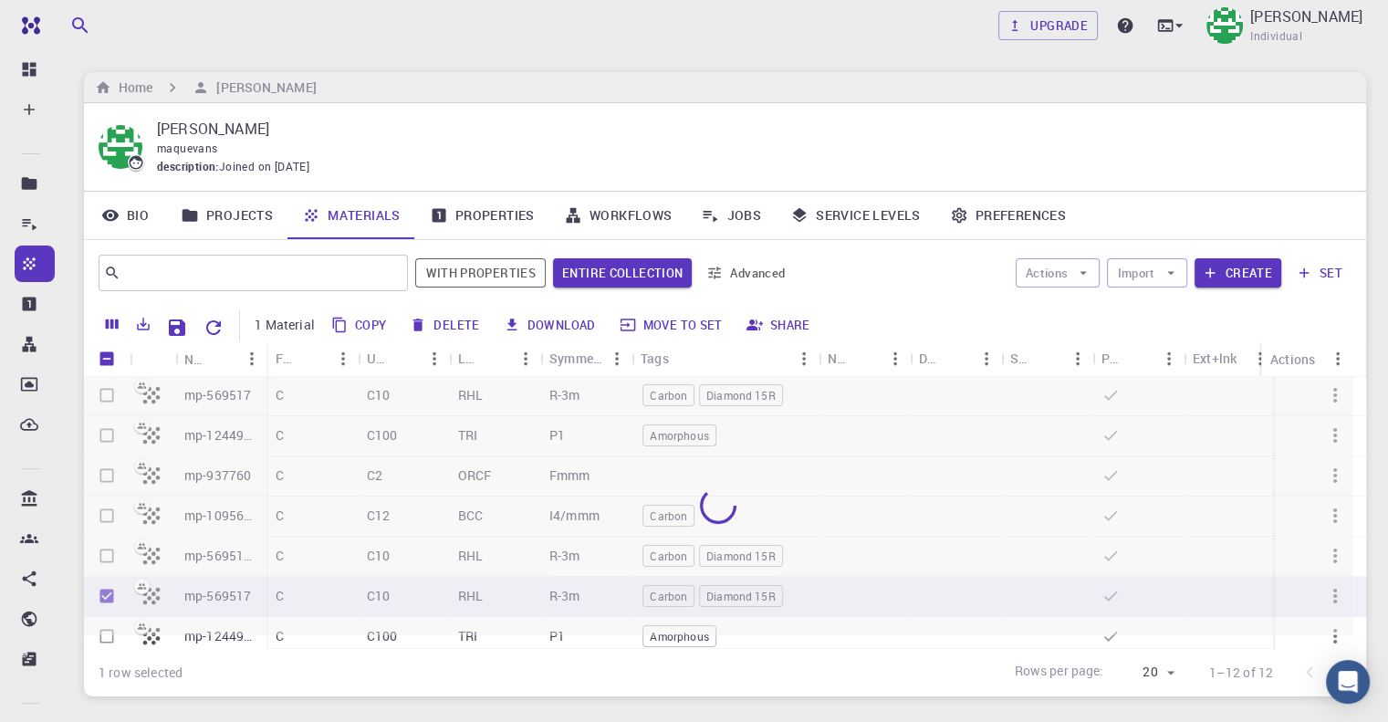
checkbox input "false"
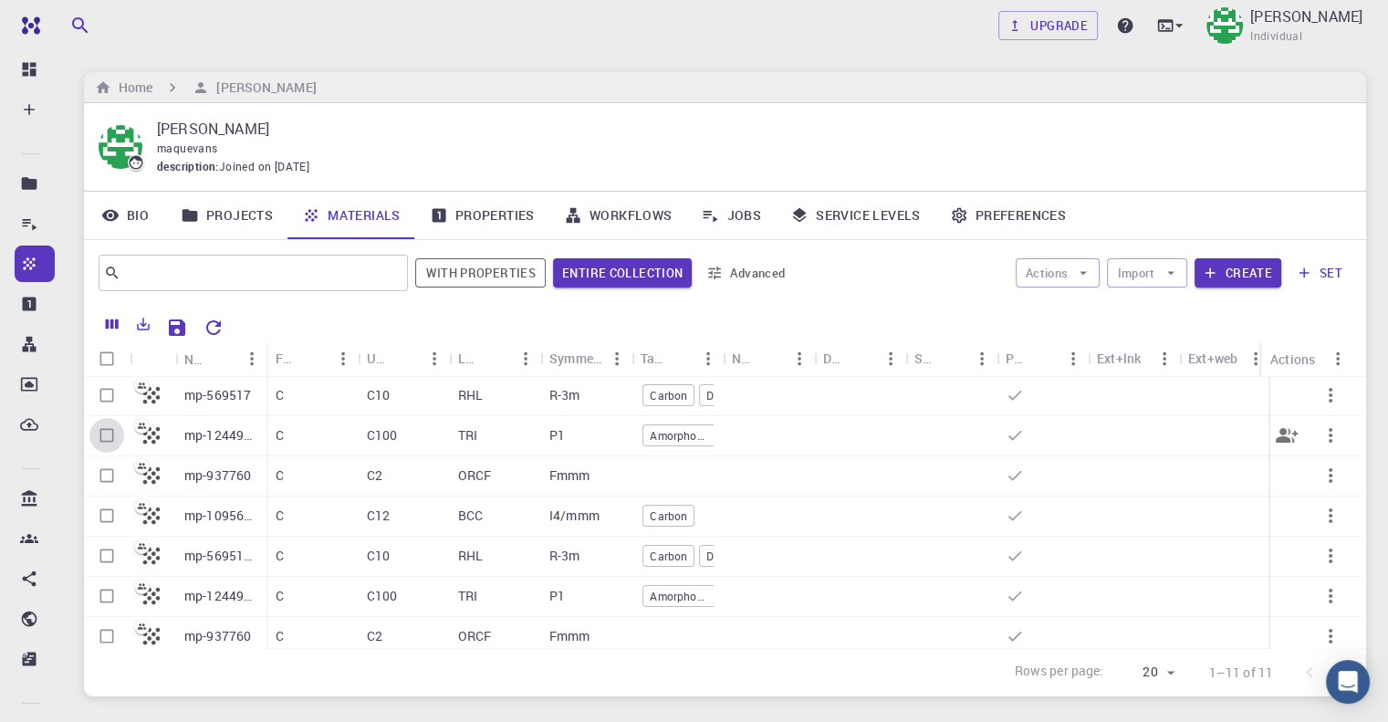
click at [116, 431] on input "Select row" at bounding box center [106, 435] width 35 height 35
checkbox input "true"
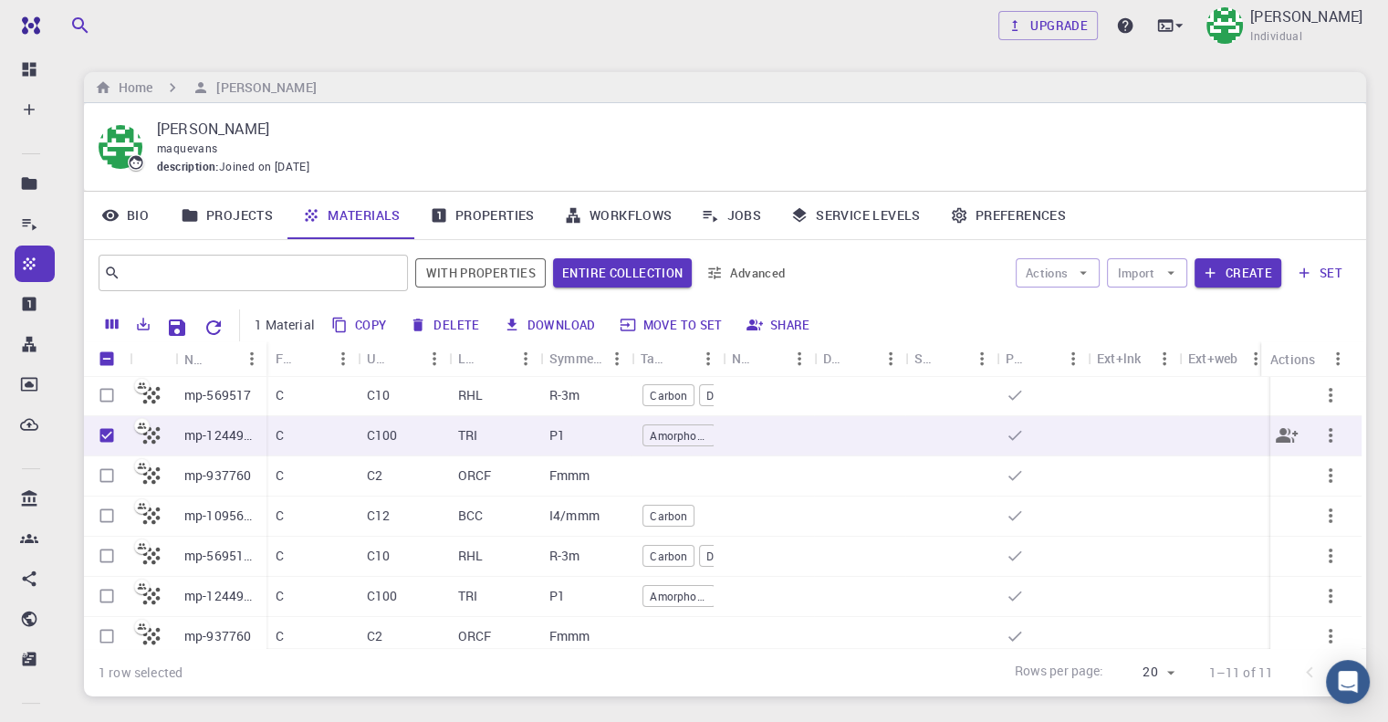
click at [1329, 428] on icon "button" at bounding box center [1331, 435] width 4 height 15
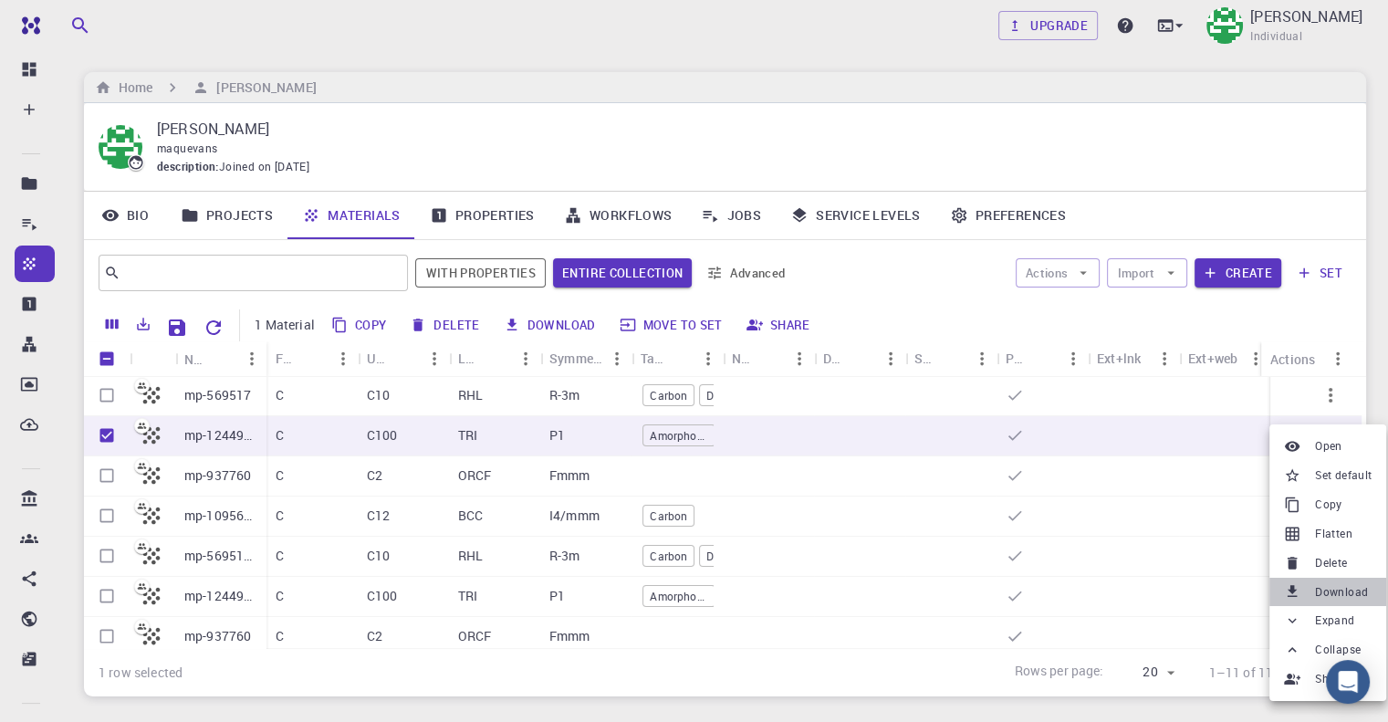
click at [1324, 583] on span "Download" at bounding box center [1341, 592] width 53 height 18
